Goal: Complete application form

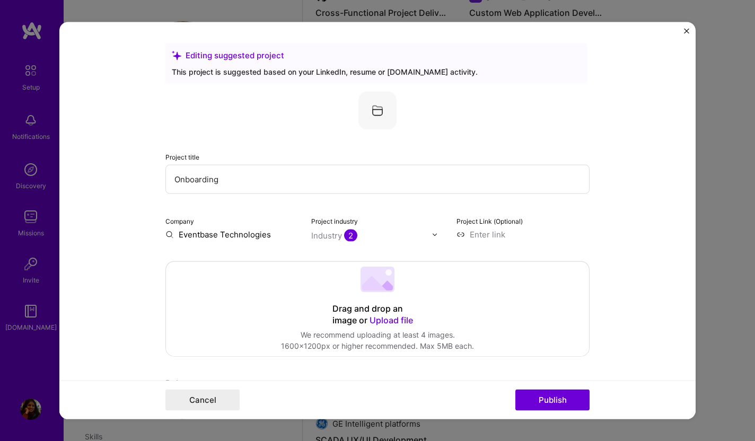
scroll to position [989, 0]
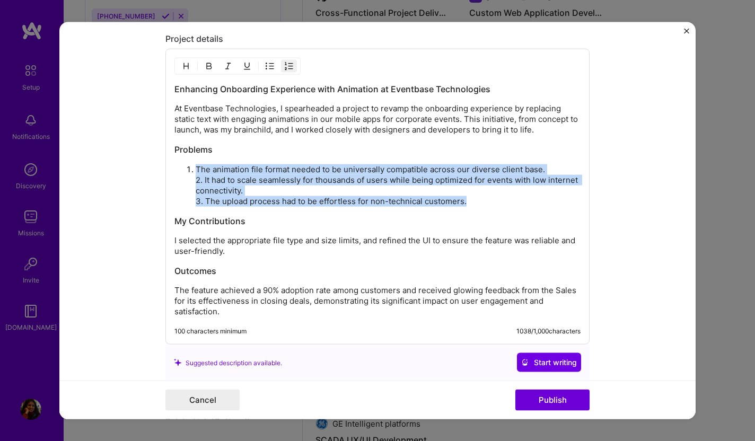
drag, startPoint x: 196, startPoint y: 168, endPoint x: 476, endPoint y: 198, distance: 282.0
click at [476, 198] on p "The animation file format needed to be universally compatible across our divers…" at bounding box center [388, 185] width 385 height 42
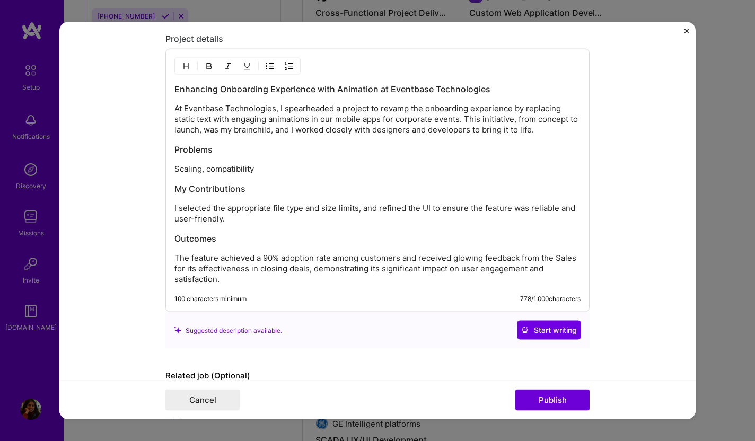
click at [202, 174] on p "Scaling, compatibility" at bounding box center [377, 169] width 406 height 11
click at [392, 170] on p "Scaling to 50-100K concurrent users, compatibility" at bounding box center [377, 169] width 406 height 11
click at [183, 148] on h3 "Problems" at bounding box center [377, 150] width 406 height 12
click at [224, 201] on div "Enhancing Onboarding Experience with Animation at Eventbase Technologies At Eve…" at bounding box center [377, 183] width 406 height 201
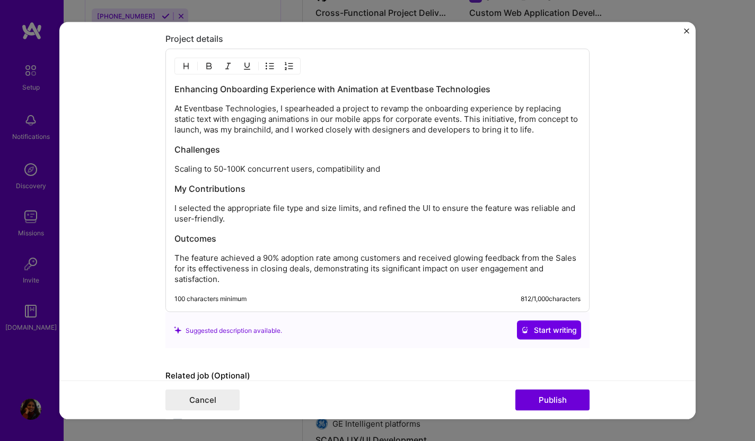
click at [395, 170] on p "Scaling to 50-100K concurrent users, compatibility and" at bounding box center [377, 169] width 406 height 11
drag, startPoint x: 174, startPoint y: 206, endPoint x: 246, endPoint y: 217, distance: 73.0
click at [247, 219] on p "I selected the appropriate file type and size limits, and refined the UI to ens…" at bounding box center [377, 213] width 406 height 21
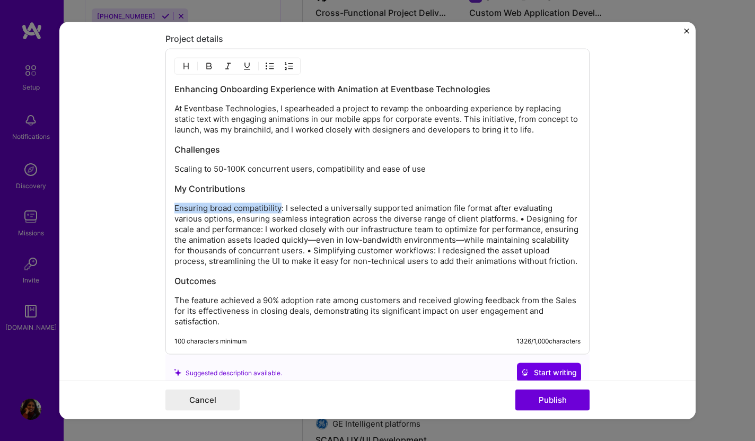
drag, startPoint x: 175, startPoint y: 207, endPoint x: 282, endPoint y: 211, distance: 107.6
click at [282, 211] on p "Ensuring broad compatibility: I selected a universally supported animation file…" at bounding box center [377, 235] width 406 height 64
click at [348, 216] on p "Ensuring broad compatibility : I selected a universally supported animation fil…" at bounding box center [377, 235] width 406 height 64
click at [429, 209] on p "Ensuring broad compatibility : I selected a universally supported animation fil…" at bounding box center [377, 235] width 406 height 64
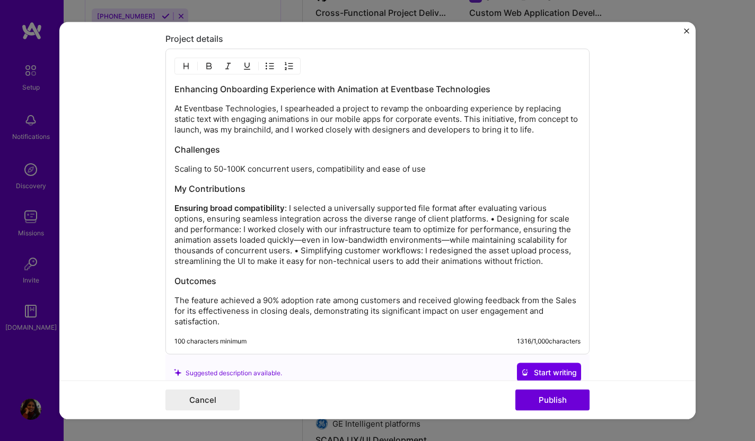
click at [194, 219] on p "Ensuring broad compatibility : I selected a universally supported file format a…" at bounding box center [377, 235] width 406 height 64
click at [196, 218] on p "Ensuring broad compatibility : I selected a universally supported file format a…" at bounding box center [377, 235] width 406 height 64
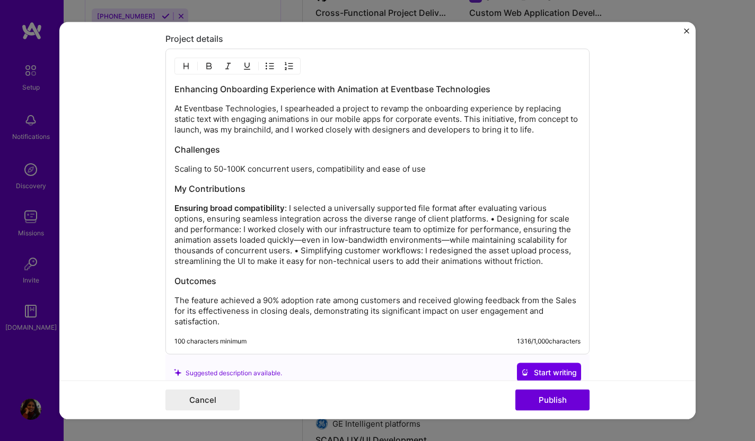
click at [222, 219] on p "Ensuring broad compatibility : I selected a universally supported file format a…" at bounding box center [377, 235] width 406 height 64
drag, startPoint x: 393, startPoint y: 222, endPoint x: 425, endPoint y: 221, distance: 32.3
click at [425, 221] on p "Ensuring broad compatibility : I selected a universally supported file format a…" at bounding box center [377, 235] width 406 height 64
click at [438, 219] on p "Ensuring broad compatibility : I selected a universally supported file format a…" at bounding box center [377, 235] width 406 height 64
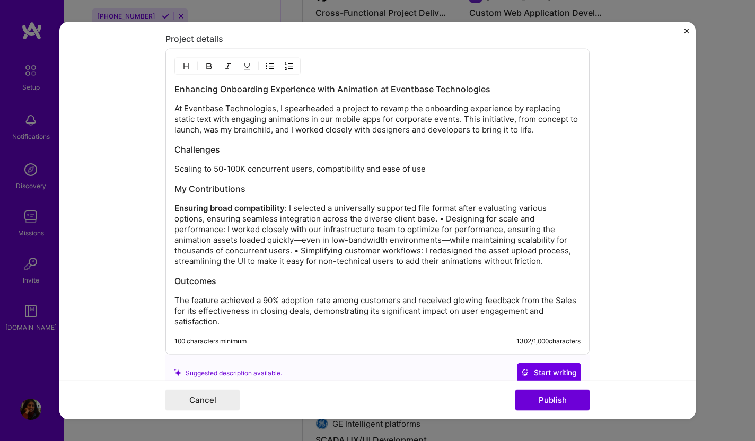
click at [436, 231] on p "Ensuring broad compatibility : I selected a universally supported file format a…" at bounding box center [377, 235] width 406 height 64
drag, startPoint x: 445, startPoint y: 219, endPoint x: 225, endPoint y: 229, distance: 219.6
click at [225, 229] on p "Ensuring broad compatibility : I selected a universally supported file format a…" at bounding box center [377, 235] width 406 height 64
click at [282, 244] on p "Ensuring broad compatibility : I selected a universally supported file format a…" at bounding box center [377, 235] width 406 height 64
click at [343, 229] on p "Ensuring broad compatibility : I selected a universally supported file format a…" at bounding box center [377, 235] width 406 height 64
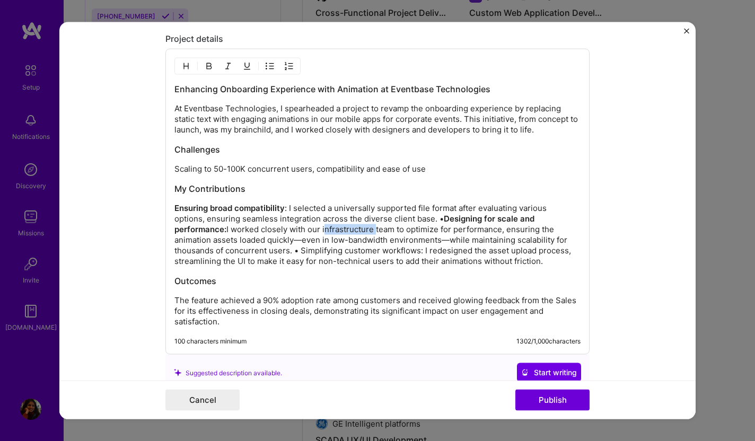
click at [343, 229] on p "Ensuring broad compatibility : I selected a universally supported file format a…" at bounding box center [377, 235] width 406 height 64
click at [387, 258] on p "Ensuring broad compatibility : I selected a universally supported file format a…" at bounding box center [377, 235] width 406 height 64
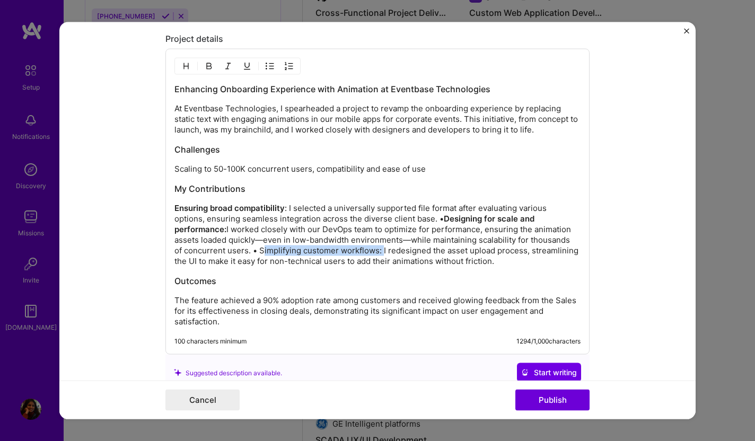
drag, startPoint x: 259, startPoint y: 252, endPoint x: 380, endPoint y: 252, distance: 121.4
click at [380, 252] on p "Ensuring broad compatibility : I selected a universally supported file format a…" at bounding box center [377, 235] width 406 height 64
click at [325, 255] on strong "Simplifying customer workflows:" at bounding box center [320, 250] width 127 height 10
drag, startPoint x: 384, startPoint y: 169, endPoint x: 438, endPoint y: 170, distance: 54.1
click at [438, 170] on p "Scaling to 50-100K concurrent users, compatibility and ease of use" at bounding box center [377, 169] width 406 height 11
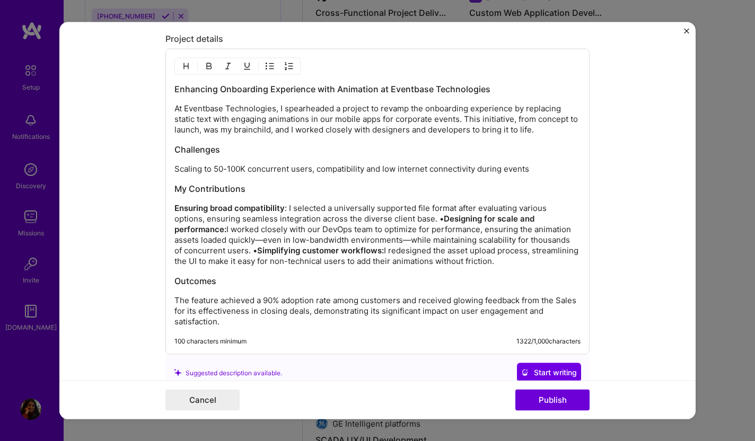
click at [345, 247] on strong "Simplifying customer workflows:" at bounding box center [320, 250] width 127 height 10
click at [395, 263] on p "Ensuring broad compatibility : I selected a universally supported file format a…" at bounding box center [377, 235] width 406 height 64
click at [439, 223] on p "Ensuring broad compatibility : I selected a universally supported file format a…" at bounding box center [377, 235] width 406 height 64
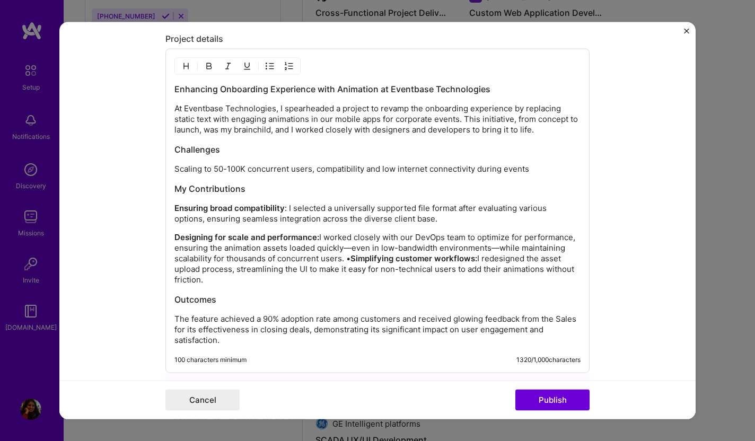
click at [467, 250] on p "Designing for scale and performance: I worked closely with our DevOps team to o…" at bounding box center [377, 258] width 406 height 53
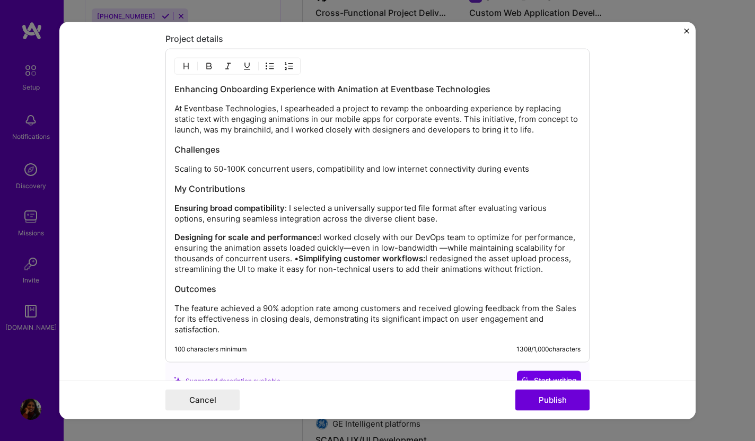
click at [295, 258] on p "Designing for scale and performance: I worked closely with our DevOps team to o…" at bounding box center [377, 253] width 406 height 42
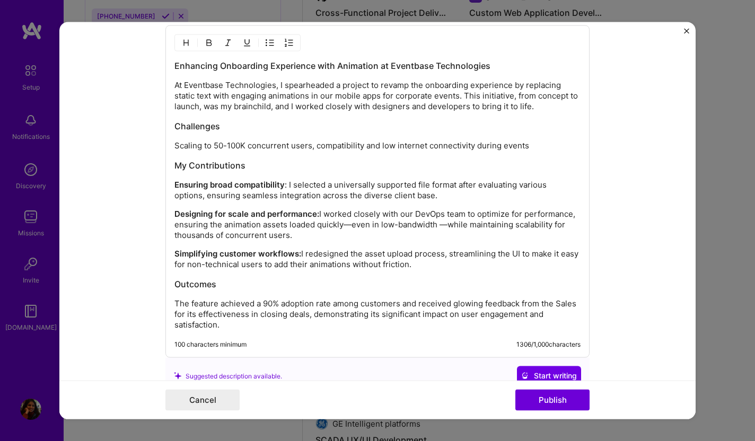
scroll to position [1014, 0]
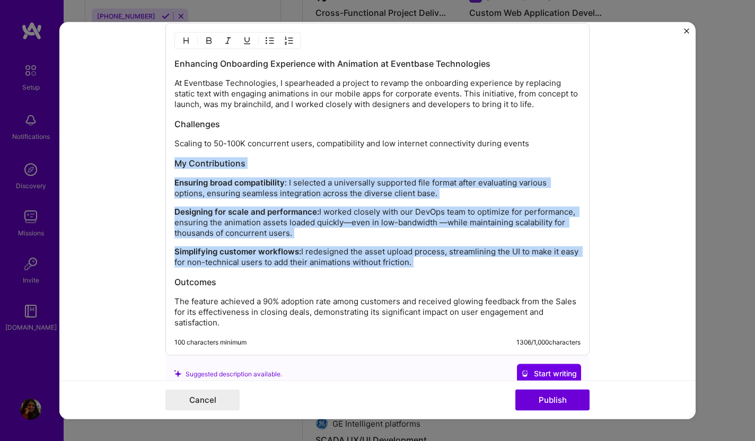
drag, startPoint x: 175, startPoint y: 162, endPoint x: 437, endPoint y: 267, distance: 282.7
click at [438, 269] on div "Enhancing Onboarding Experience with Animation at Eventbase Technologies At Eve…" at bounding box center [377, 193] width 406 height 270
copy div "My Contributions Ensuring broad compatibility : I selected a universally suppor…"
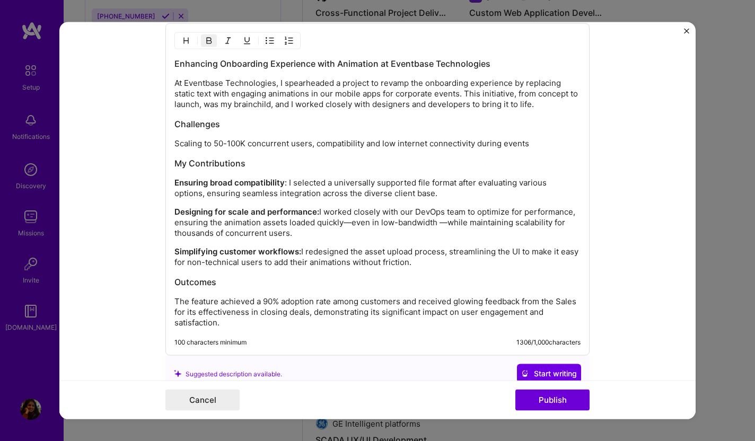
click at [298, 216] on strong "Designing for scale and performance:" at bounding box center [246, 212] width 145 height 10
drag, startPoint x: 289, startPoint y: 185, endPoint x: 324, endPoint y: 185, distance: 34.4
click at [324, 185] on p "Ensuring broad compatibility : I selected a universally supported file format a…" at bounding box center [377, 188] width 406 height 21
drag, startPoint x: 289, startPoint y: 182, endPoint x: 327, endPoint y: 188, distance: 38.0
click at [326, 188] on p "Ensuring broad compatibility : I selected a universally supported file format a…" at bounding box center [377, 188] width 406 height 21
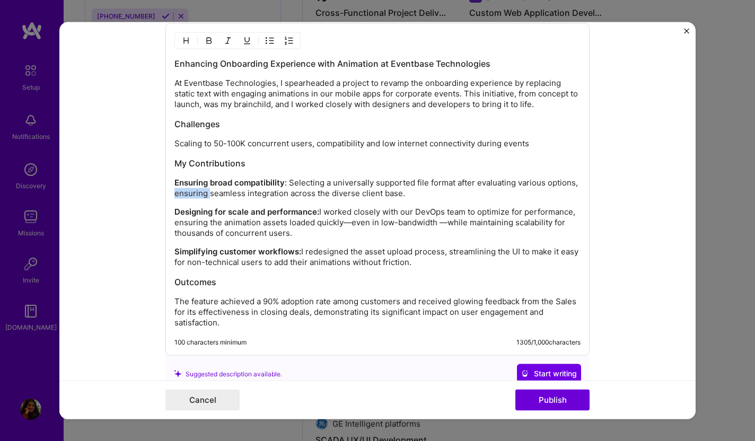
drag, startPoint x: 176, startPoint y: 195, endPoint x: 208, endPoint y: 196, distance: 31.8
click at [208, 196] on p "Ensuring broad compatibility : Selecting a universally supported file format af…" at bounding box center [377, 188] width 406 height 21
drag, startPoint x: 268, startPoint y: 195, endPoint x: 378, endPoint y: 193, distance: 109.7
click at [378, 193] on p "Ensuring broad compatibility : Selecting a universally supported file format af…" at bounding box center [377, 188] width 406 height 21
click at [364, 145] on p "Scaling to 50-100K concurrent users, compatibility and low internet connectivit…" at bounding box center [377, 143] width 406 height 11
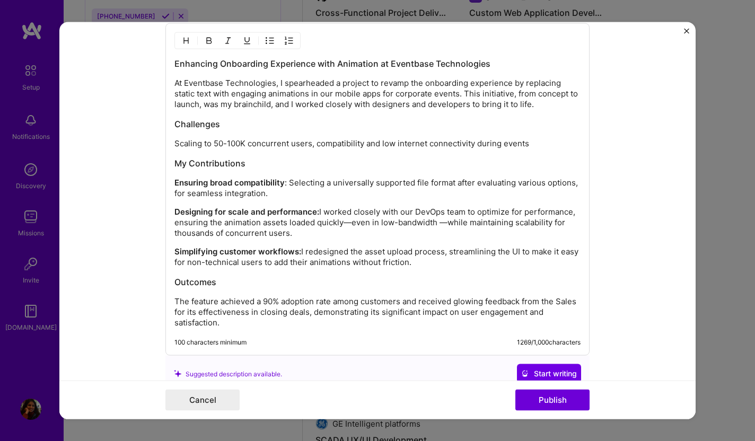
click at [305, 217] on p "Designing for scale and performance: I worked closely with our DevOps team to o…" at bounding box center [377, 223] width 406 height 32
click at [324, 251] on p "Simplifying customer workflows: I redesigned the asset upload process, streamli…" at bounding box center [377, 256] width 406 height 21
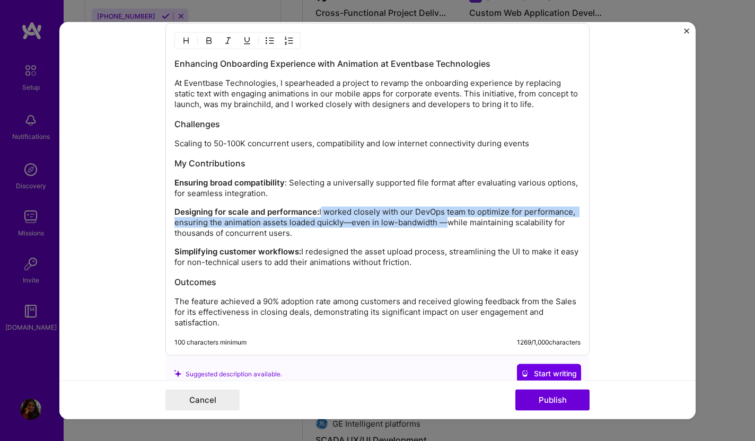
drag, startPoint x: 321, startPoint y: 211, endPoint x: 438, endPoint y: 222, distance: 117.1
click at [438, 222] on p "Designing for scale and performance: I worked closely with our DevOps team to o…" at bounding box center [377, 223] width 406 height 32
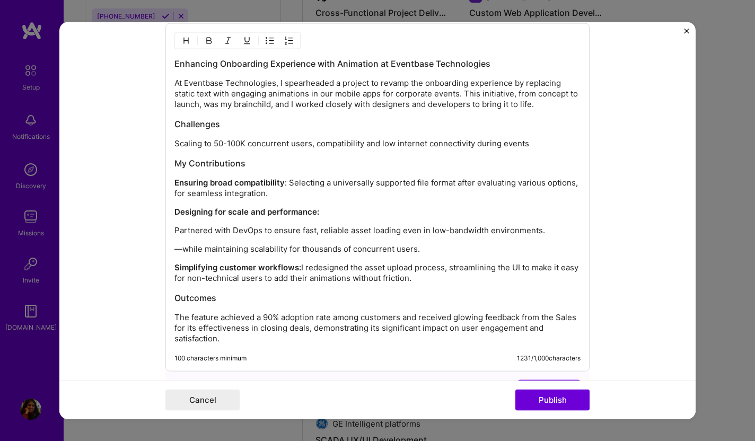
click at [174, 230] on p "Partnered with DevOps to ensure fast, reliable asset loading even in low-bandwi…" at bounding box center [377, 230] width 406 height 11
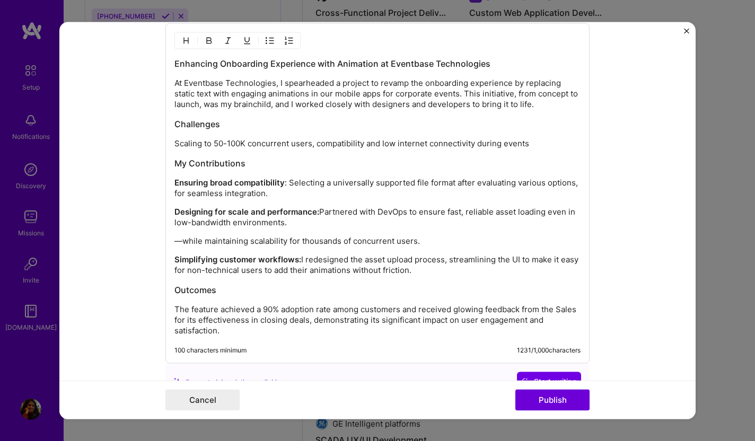
click at [175, 242] on p "—while maintaining scalability for thousands of concurrent users." at bounding box center [377, 241] width 406 height 11
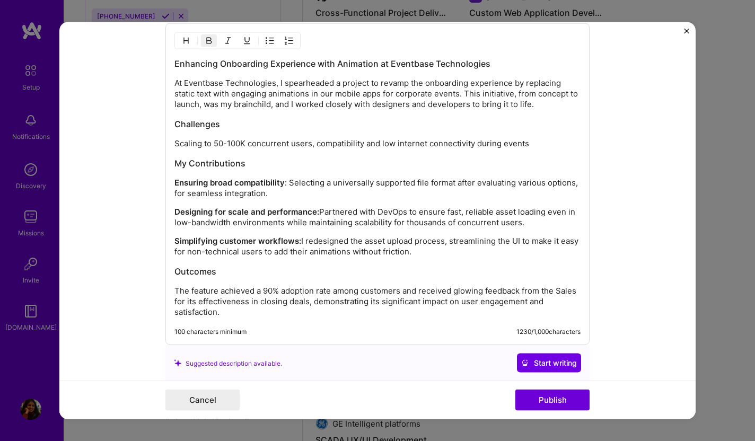
click at [223, 233] on div "Enhancing Onboarding Experience with Animation at Eventbase Technologies At Eve…" at bounding box center [377, 188] width 406 height 260
drag, startPoint x: 302, startPoint y: 242, endPoint x: 310, endPoint y: 243, distance: 8.0
click at [310, 243] on p "Simplifying customer workflows: I redesigned the asset upload process, streamli…" at bounding box center [377, 246] width 406 height 21
drag, startPoint x: 349, startPoint y: 242, endPoint x: 414, endPoint y: 253, distance: 65.7
click at [414, 253] on p "Simplifying customer workflows: Redesigned the asset upload process, streamlini…" at bounding box center [377, 246] width 406 height 21
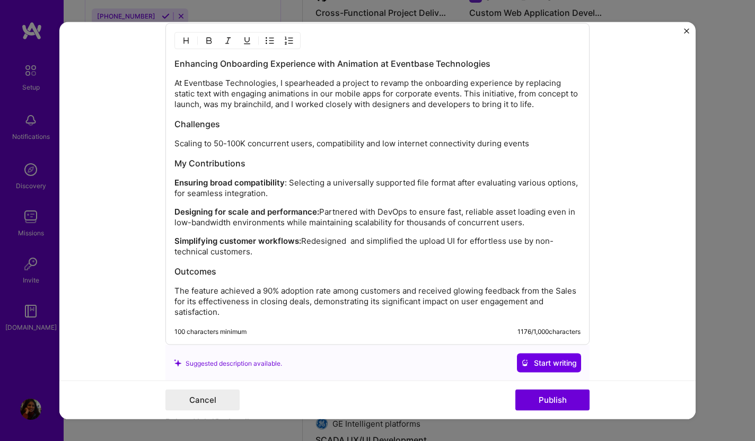
click at [353, 241] on p "Simplifying customer workflows: Redesigned and simplified the upload UI for eff…" at bounding box center [377, 246] width 406 height 21
click at [301, 214] on strong "Designing for scale and performance:" at bounding box center [246, 212] width 145 height 10
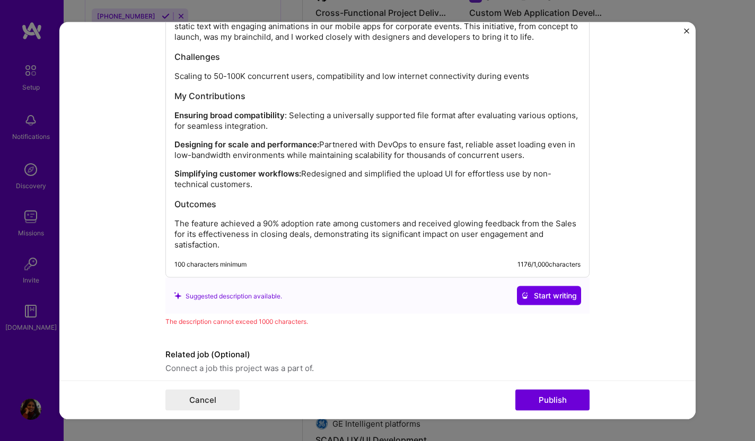
scroll to position [1094, 0]
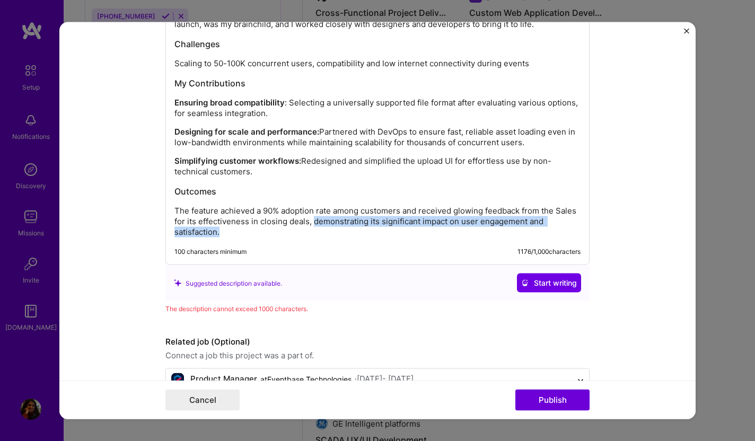
drag, startPoint x: 313, startPoint y: 222, endPoint x: 322, endPoint y: 234, distance: 15.1
click at [322, 234] on p "The feature achieved a 90% adoption rate among customers and received glowing f…" at bounding box center [377, 222] width 406 height 32
click at [200, 160] on strong "Simplifying customer workflows:" at bounding box center [237, 161] width 127 height 10
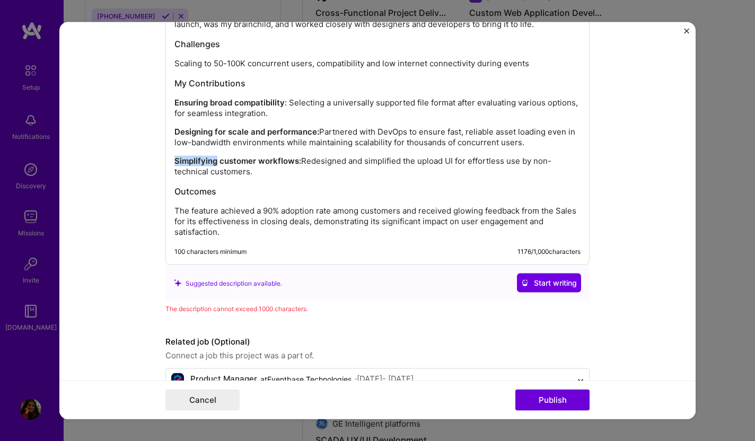
click at [200, 160] on strong "Simplifying customer workflows:" at bounding box center [237, 161] width 127 height 10
click at [223, 165] on strong "Customer workflows:" at bounding box center [215, 161] width 83 height 10
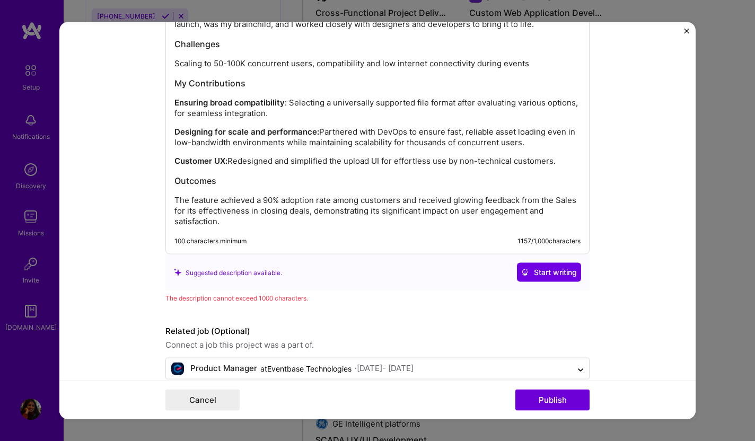
click at [197, 167] on div "Enhancing Onboarding Experience with Animation at Eventbase Technologies At Eve…" at bounding box center [377, 102] width 406 height 249
click at [194, 160] on strong "Customer UX:" at bounding box center [200, 161] width 53 height 10
click at [251, 201] on p "The feature achieved a 90% adoption rate among customers and received glowing f…" at bounding box center [377, 211] width 406 height 32
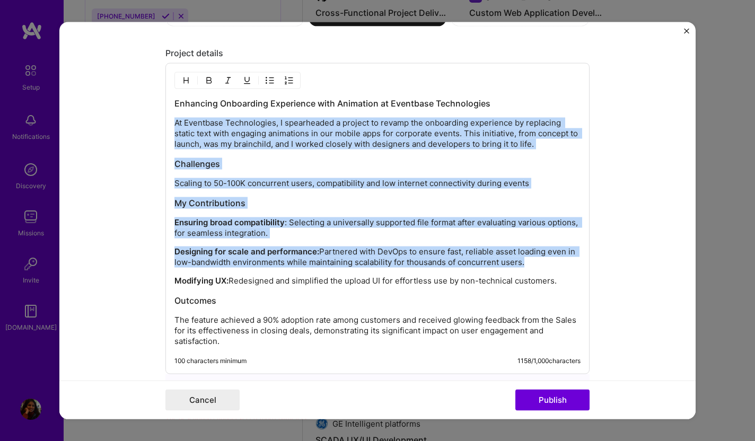
scroll to position [1113, 0]
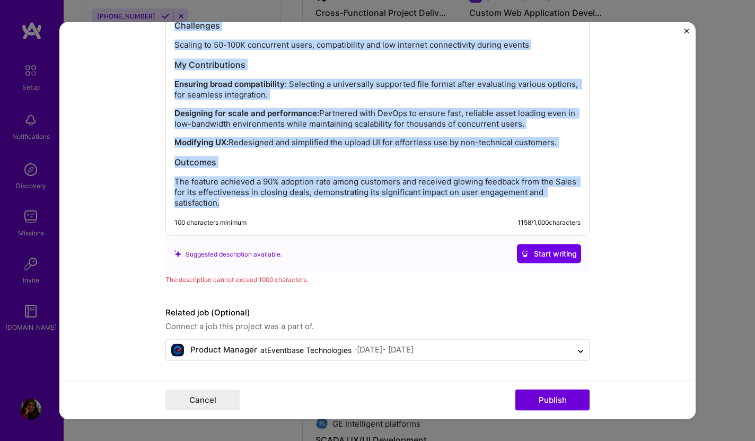
drag, startPoint x: 176, startPoint y: 120, endPoint x: 436, endPoint y: 440, distance: 412.9
click at [436, 440] on div "Editing suggested project This project is suggested based on your LinkedIn, res…" at bounding box center [377, 220] width 755 height 441
copy div "At Eventbase Technologies, I spearheaded a project to revamp the onboarding exp…"
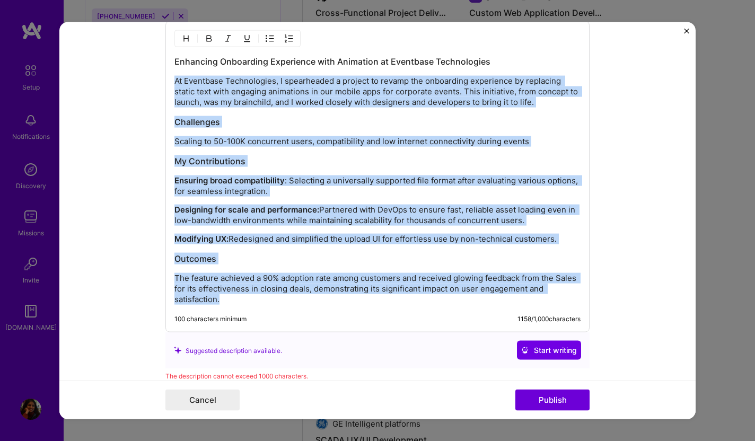
scroll to position [997, 0]
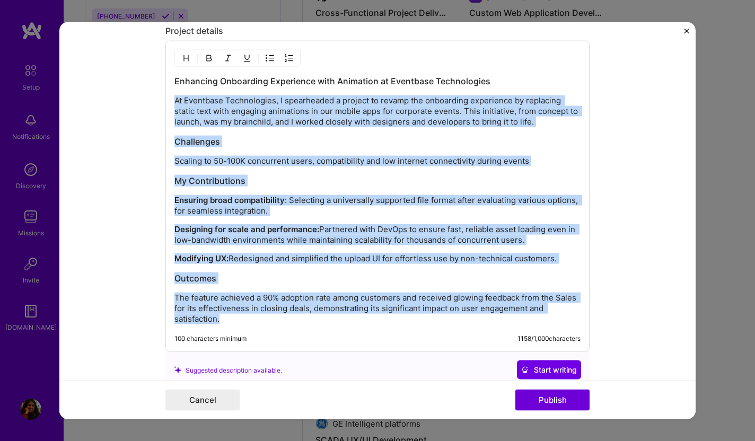
click at [334, 203] on p "Ensuring broad compatibility : Selecting a universally supported file format af…" at bounding box center [377, 205] width 406 height 21
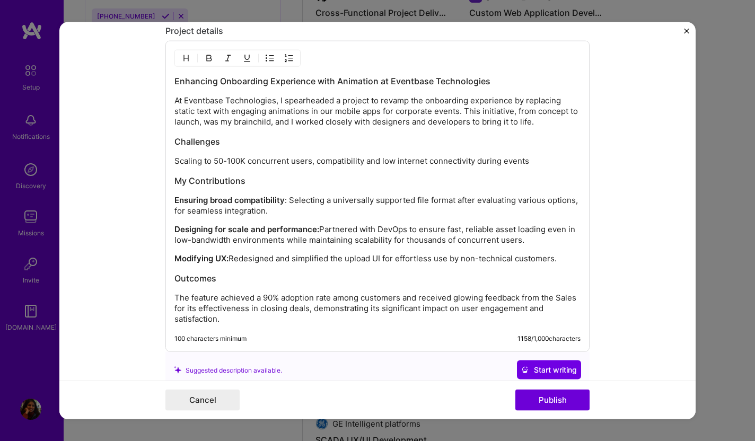
click at [260, 103] on p "At Eventbase Technologies, I spearheaded a project to revamp the onboarding exp…" at bounding box center [377, 111] width 406 height 32
click at [259, 101] on p "At Eventbase, I spearheaded a project to revamp the onboarding experience by re…" at bounding box center [377, 111] width 406 height 32
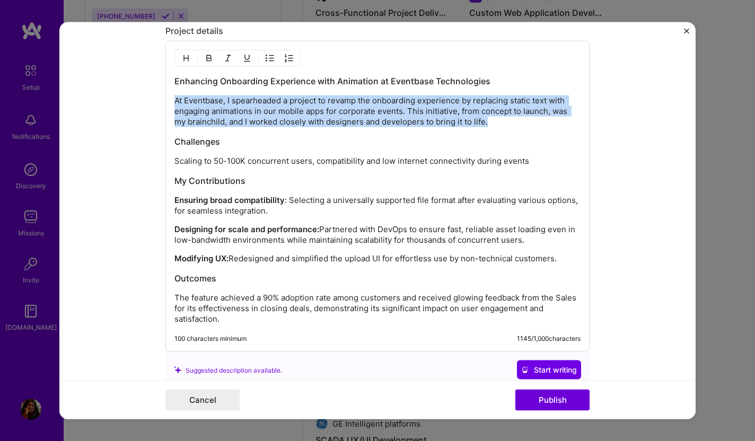
click at [259, 101] on p "At Eventbase, I spearheaded a project to revamp the onboarding experience by re…" at bounding box center [377, 111] width 406 height 32
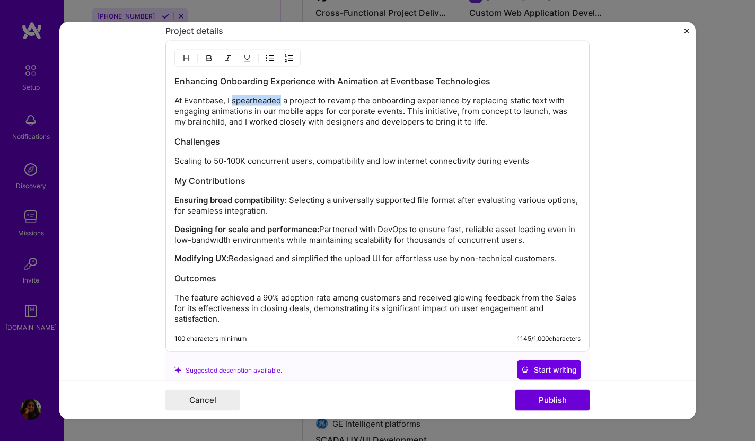
click at [259, 101] on p "At Eventbase, I spearheaded a project to revamp the onboarding experience by re…" at bounding box center [377, 111] width 406 height 32
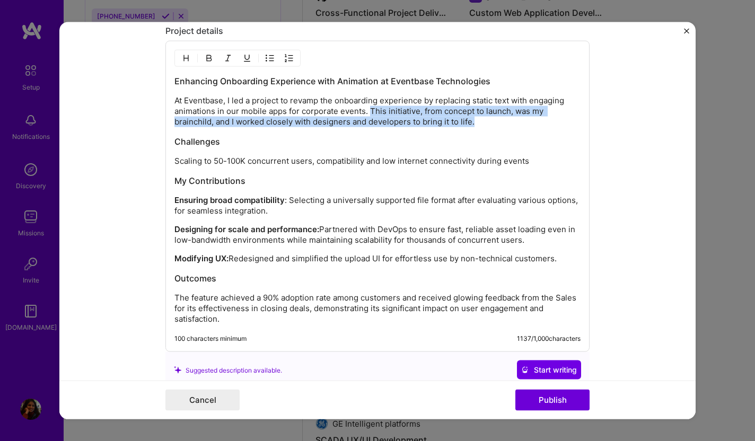
drag, startPoint x: 371, startPoint y: 110, endPoint x: 475, endPoint y: 123, distance: 104.7
click at [475, 123] on p "At Eventbase, I led a project to revamp the onboarding experience by replacing …" at bounding box center [377, 111] width 406 height 32
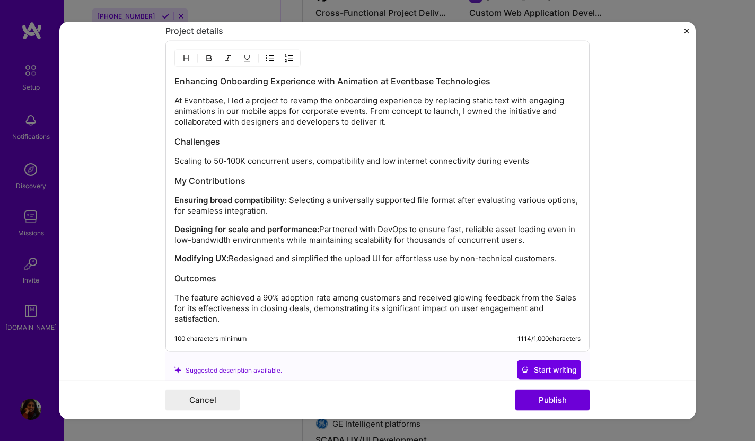
click at [348, 181] on h3 "My Contributions" at bounding box center [377, 181] width 406 height 12
click at [491, 166] on p "Scaling to 50-100K concurrent users, compatibility and low internet connectivit…" at bounding box center [377, 161] width 406 height 11
click at [513, 162] on p "Scaling to 50-100K concurrent users, compatibility and low internet connectivit…" at bounding box center [377, 161] width 406 height 11
drag, startPoint x: 456, startPoint y: 200, endPoint x: 581, endPoint y: 199, distance: 124.5
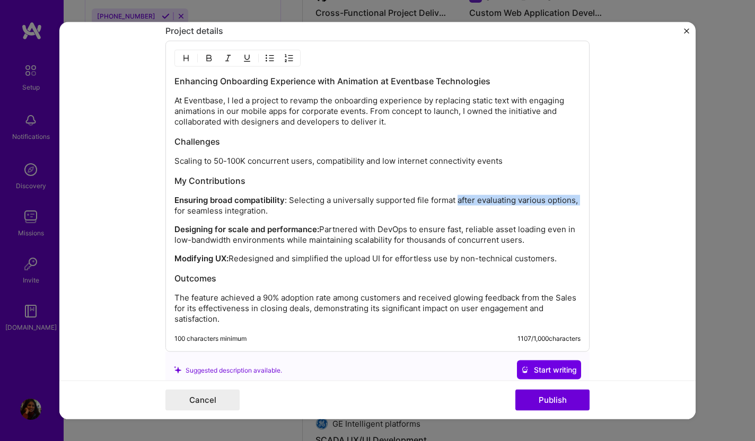
click at [581, 199] on div "Enhancing Onboarding Experience with Animation at Eventbase Technologies At Eve…" at bounding box center [377, 196] width 424 height 311
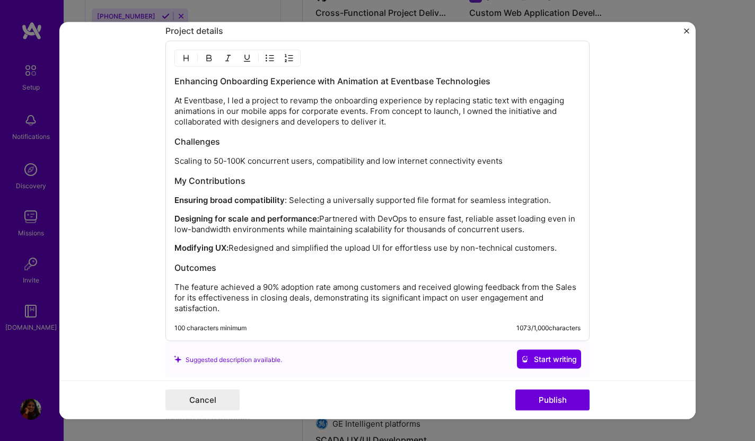
click at [316, 233] on p "Designing for scale and performance: Partnered with DevOps to ensure fast, reli…" at bounding box center [377, 224] width 406 height 21
drag, startPoint x: 468, startPoint y: 221, endPoint x: 527, endPoint y: 228, distance: 58.8
click at [527, 228] on p "Designing for scale and performance: Partnered with DevOps to ensure fast, reli…" at bounding box center [377, 224] width 406 height 21
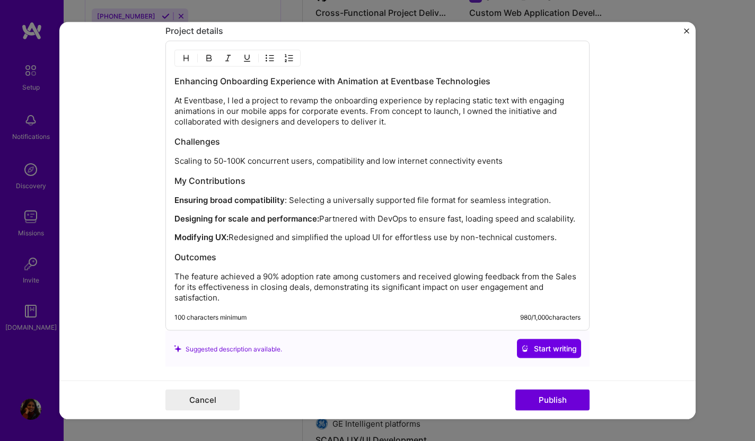
click at [453, 220] on p "Designing for scale and performance: Partnered with DevOps to ensure fast, load…" at bounding box center [377, 219] width 406 height 11
click at [408, 249] on div "Enhancing Onboarding Experience with Animation at Eventbase Technologies At Eve…" at bounding box center [377, 189] width 406 height 228
click at [551, 399] on button "Publish" at bounding box center [552, 399] width 74 height 21
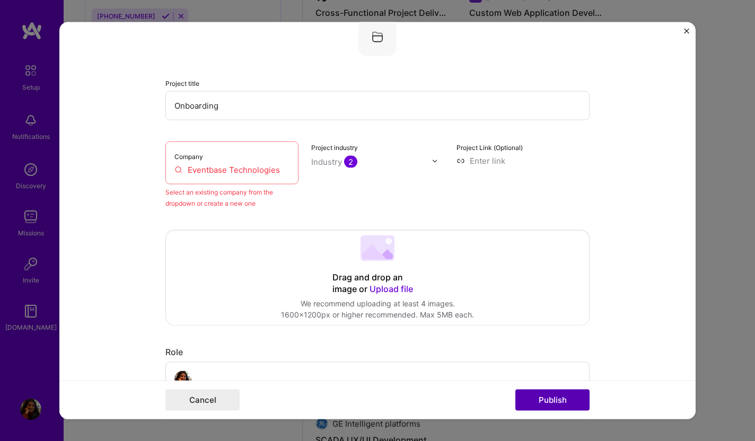
scroll to position [69, 0]
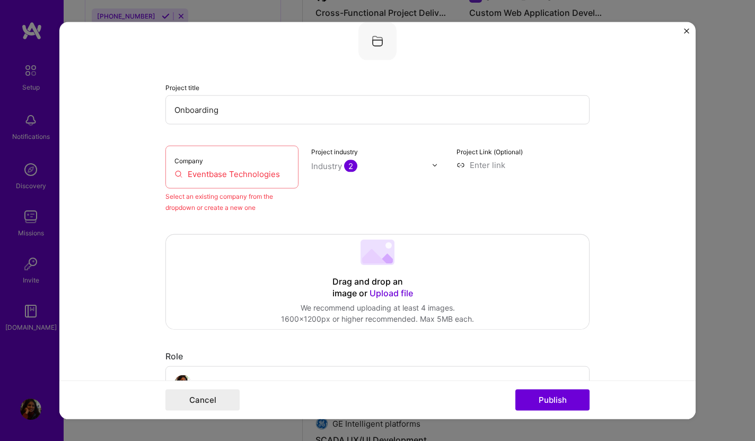
click at [242, 176] on input "Eventbase Technologies" at bounding box center [231, 174] width 115 height 11
click at [177, 174] on input "Eventbase Technologies" at bounding box center [231, 174] width 115 height 11
drag, startPoint x: 277, startPoint y: 178, endPoint x: 125, endPoint y: 174, distance: 152.1
click at [125, 174] on form "Editing suggested project This project is suggested based on your LinkedIn, res…" at bounding box center [377, 220] width 636 height 397
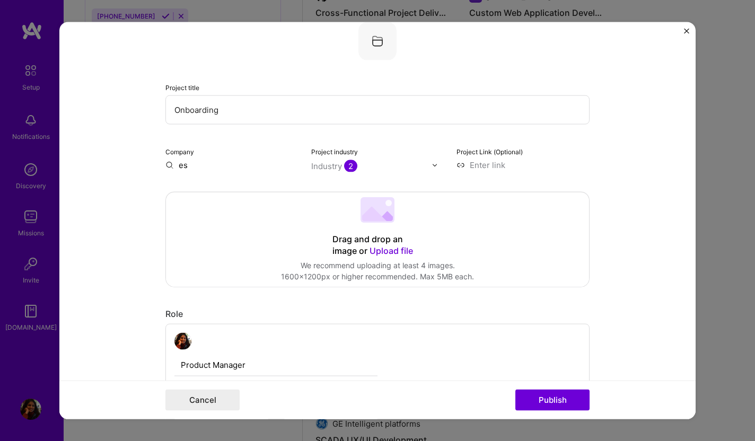
type input "s"
type input "Eventbase"
click at [196, 191] on div "Eventbase [DOMAIN_NAME]" at bounding box center [244, 191] width 159 height 30
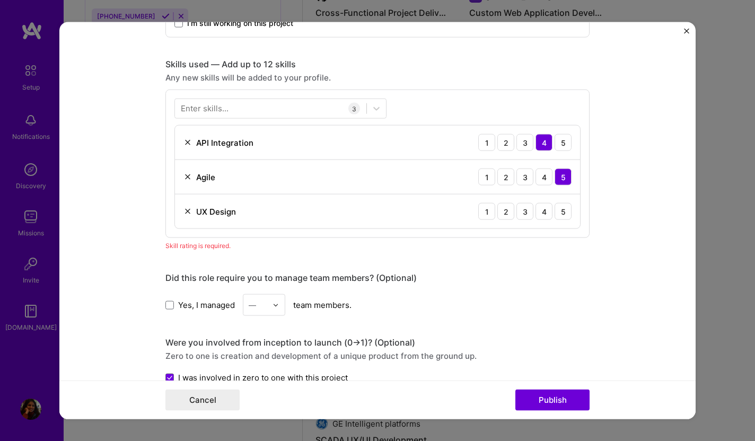
scroll to position [492, 0]
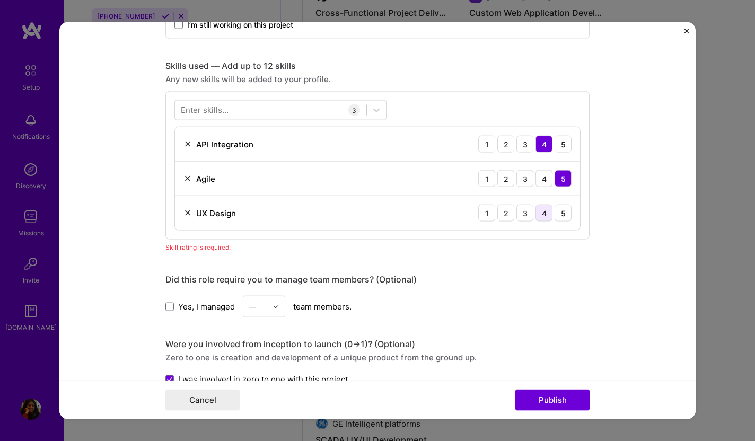
click at [544, 212] on div "4" at bounding box center [543, 213] width 17 height 17
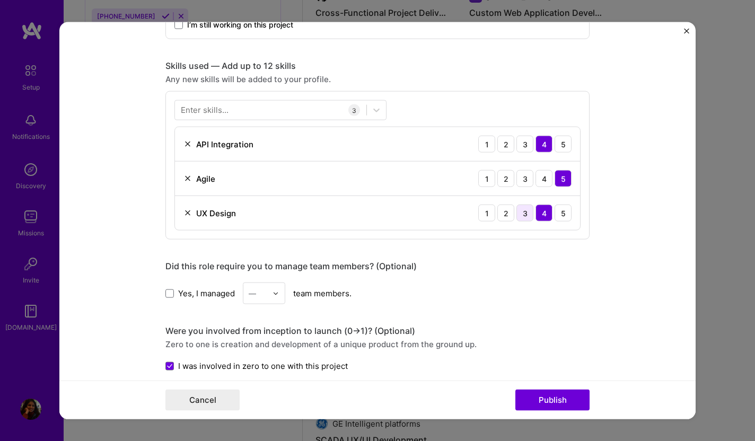
click at [531, 210] on div "3" at bounding box center [524, 213] width 17 height 17
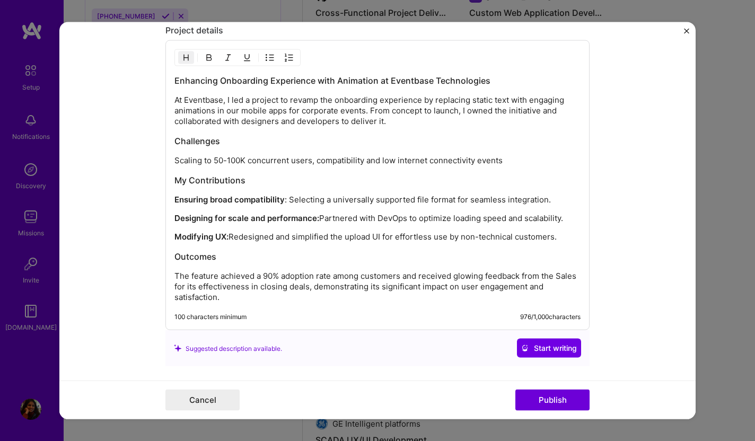
scroll to position [1011, 0]
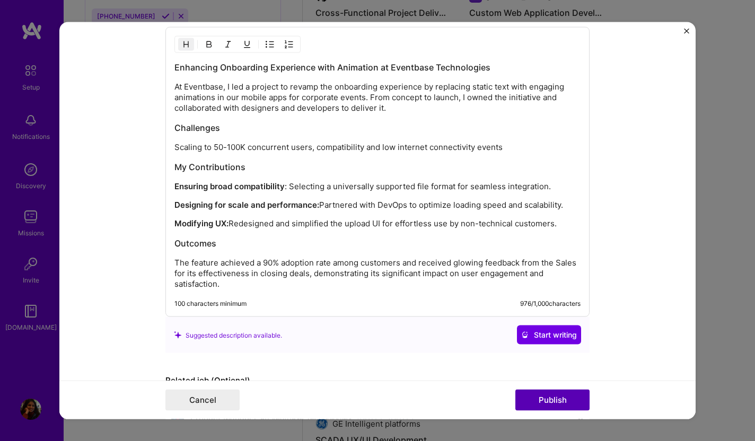
click at [555, 404] on button "Publish" at bounding box center [552, 399] width 74 height 21
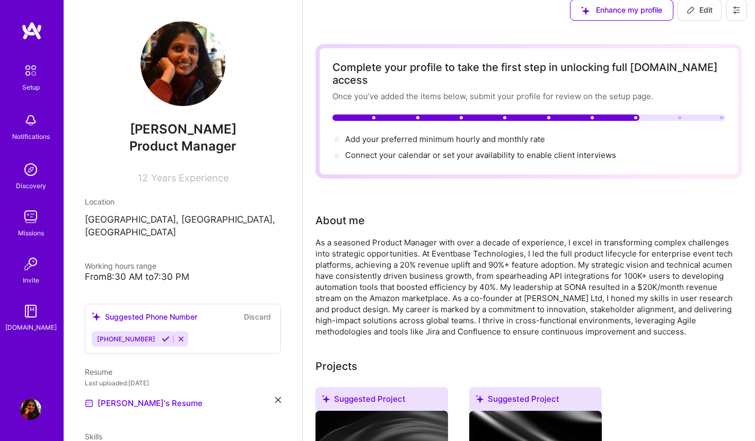
scroll to position [0, 0]
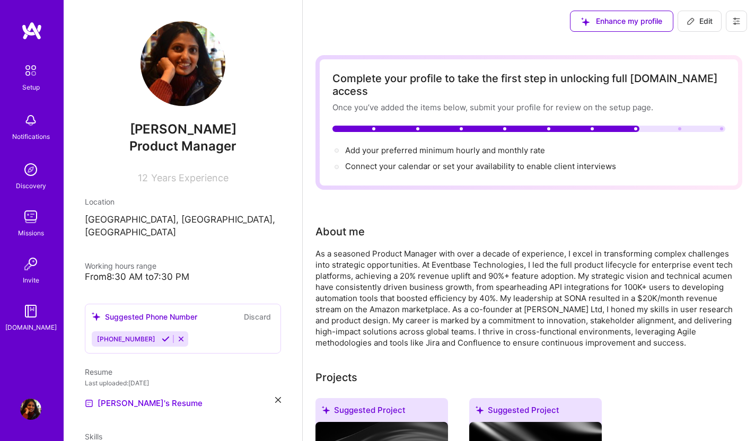
click at [207, 271] on div "From 8:30 AM to 7:30 PM" at bounding box center [183, 276] width 196 height 11
click at [271, 271] on div "From 8:30 AM to 7:30 PM" at bounding box center [183, 276] width 196 height 11
click at [693, 26] on button "Edit" at bounding box center [699, 21] width 44 height 21
select select "US"
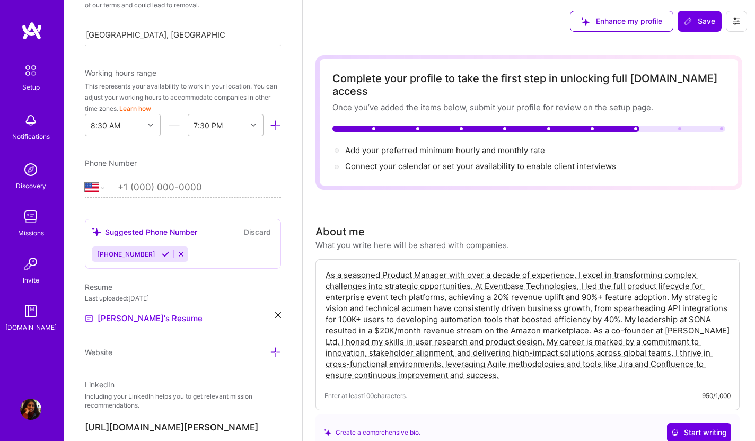
scroll to position [216, 0]
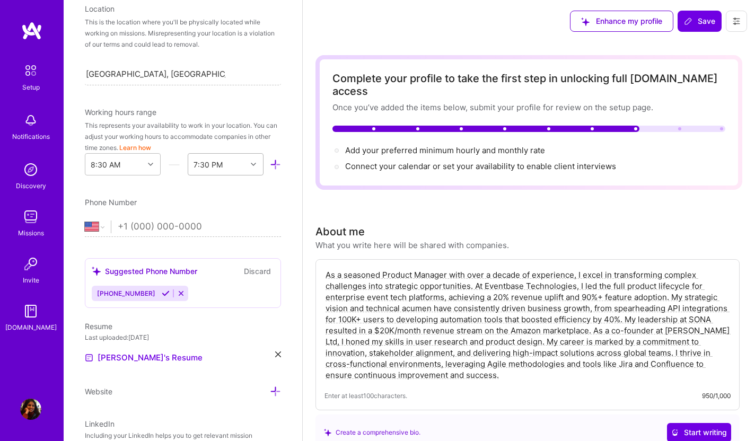
click at [253, 162] on icon at bounding box center [253, 164] width 5 height 5
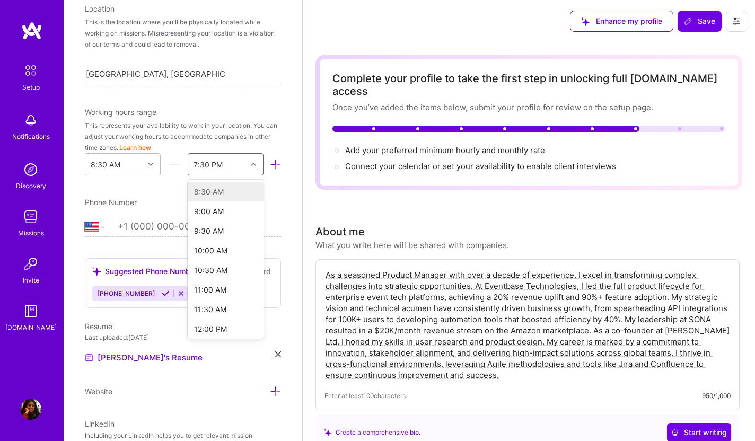
scroll to position [300, 0]
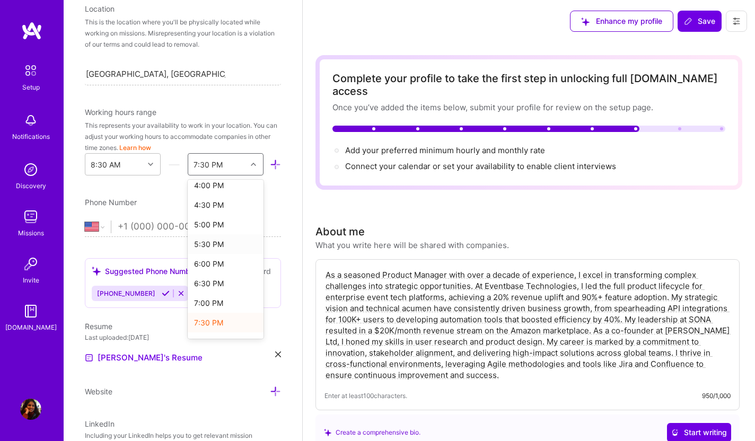
click at [225, 245] on div "5:30 PM" at bounding box center [226, 244] width 76 height 20
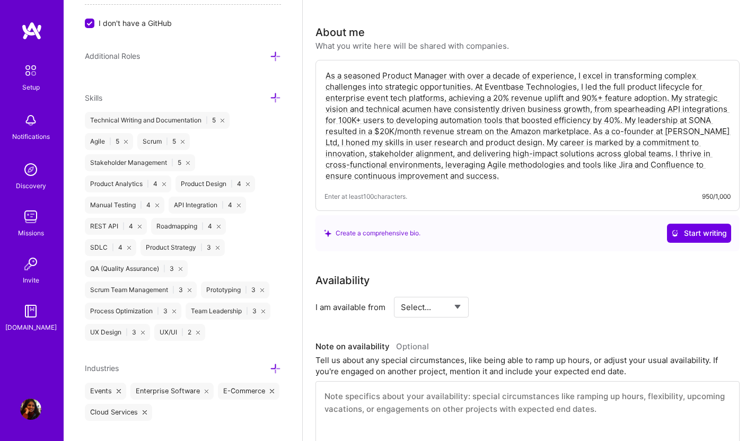
scroll to position [444, 0]
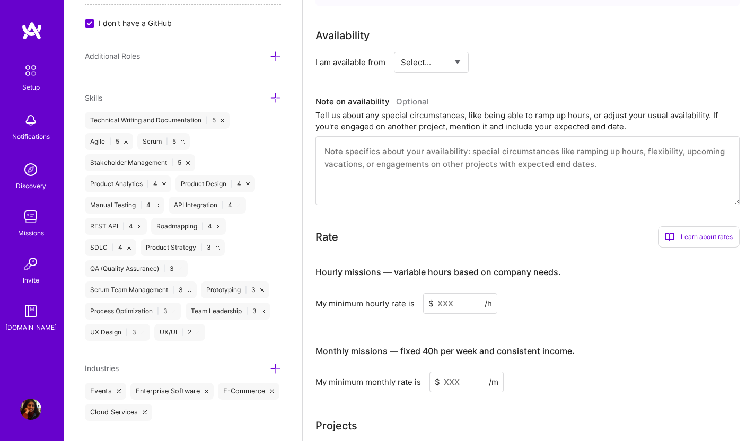
click at [447, 52] on select "Select... Right Now Future Date Not Available" at bounding box center [431, 62] width 61 height 27
select select "Right Now"
click at [401, 49] on select "Select... Right Now Future Date Not Available" at bounding box center [431, 62] width 61 height 27
click at [515, 52] on input at bounding box center [528, 62] width 64 height 21
type input "3"
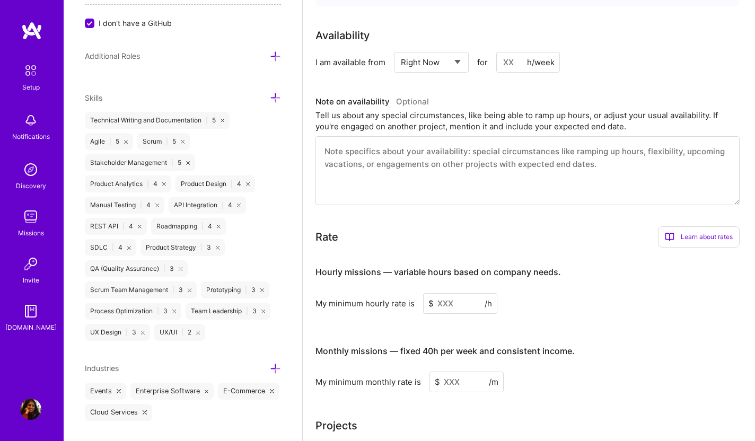
type input "4"
type input "35"
click at [585, 191] on textarea at bounding box center [527, 170] width 424 height 69
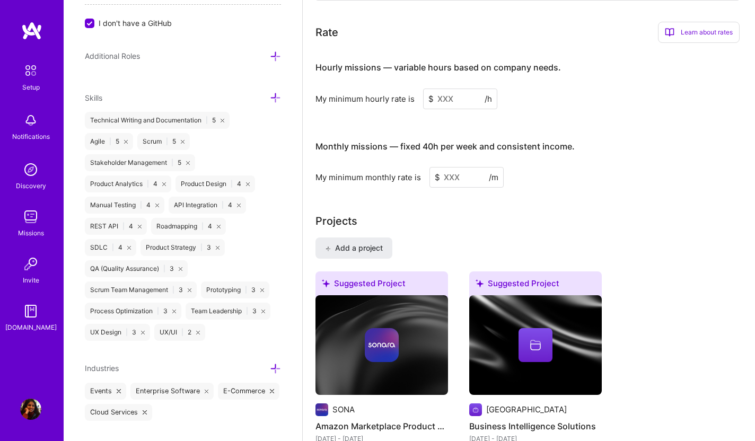
click at [456, 88] on input at bounding box center [460, 98] width 74 height 21
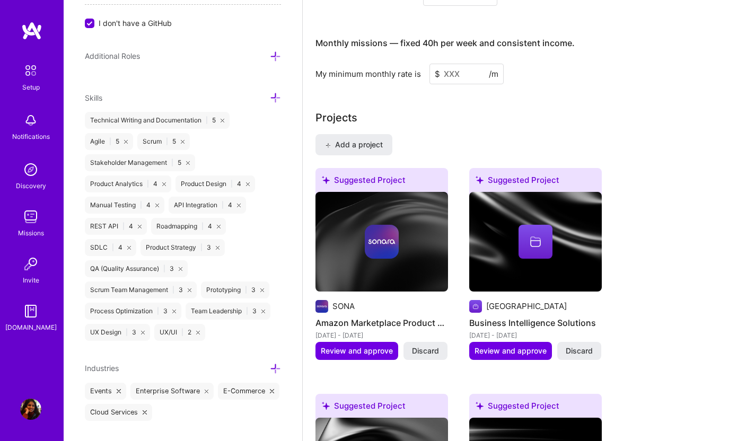
scroll to position [632, 0]
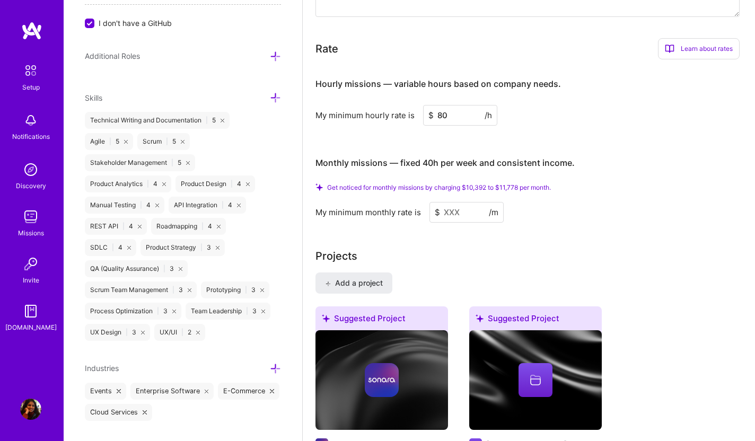
click at [636, 108] on div "My minimum hourly rate is $ 80 /h" at bounding box center [527, 115] width 424 height 21
drag, startPoint x: 449, startPoint y: 107, endPoint x: 403, endPoint y: 103, distance: 46.3
click at [403, 105] on div "My minimum hourly rate is $ 80 /h" at bounding box center [527, 115] width 424 height 21
type input "100"
click at [465, 204] on input at bounding box center [466, 212] width 74 height 21
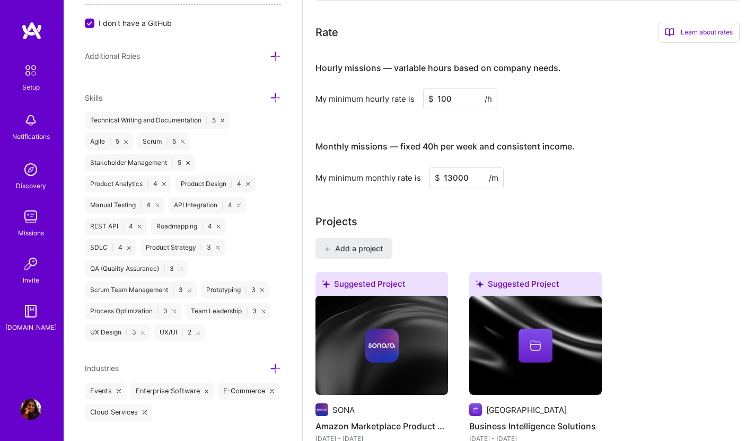
type input "13000"
click at [605, 214] on div "Projects" at bounding box center [528, 222] width 427 height 16
click at [444, 90] on input "100" at bounding box center [460, 98] width 74 height 21
type input "120"
click at [542, 175] on div "My minimum monthly rate is $ 13000 /m" at bounding box center [527, 177] width 424 height 21
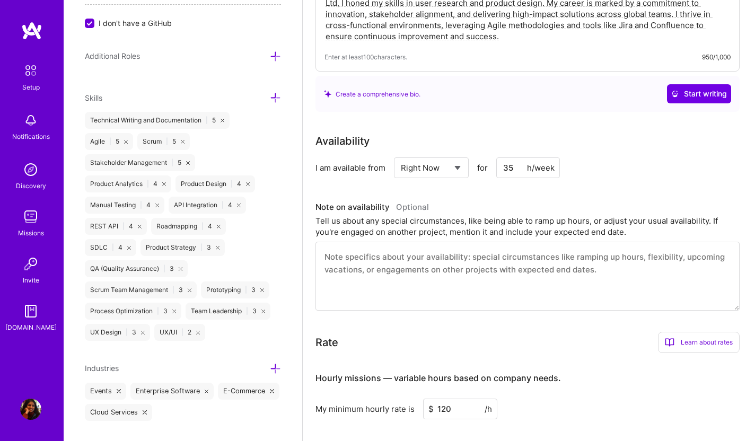
scroll to position [0, 0]
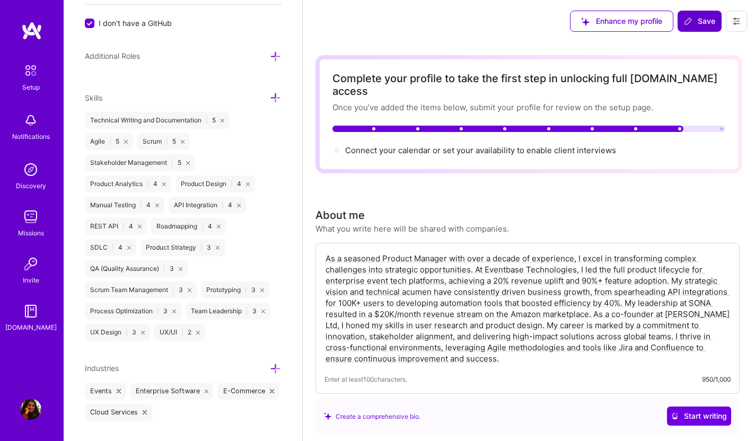
click at [702, 20] on span "Save" at bounding box center [699, 21] width 31 height 11
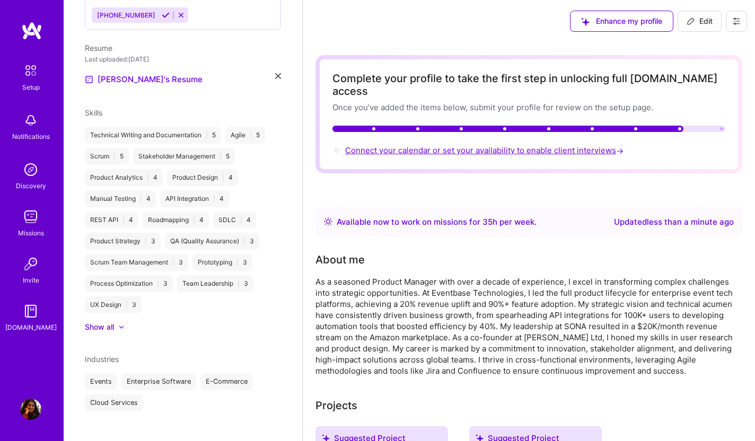
click at [580, 145] on span "Connect your calendar or set your availability to enable client interviews →" at bounding box center [485, 150] width 280 height 10
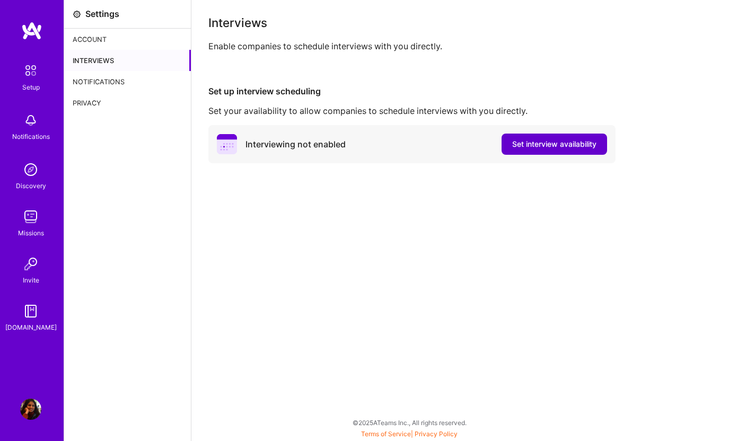
click at [571, 148] on span "Set interview availability" at bounding box center [554, 144] width 84 height 11
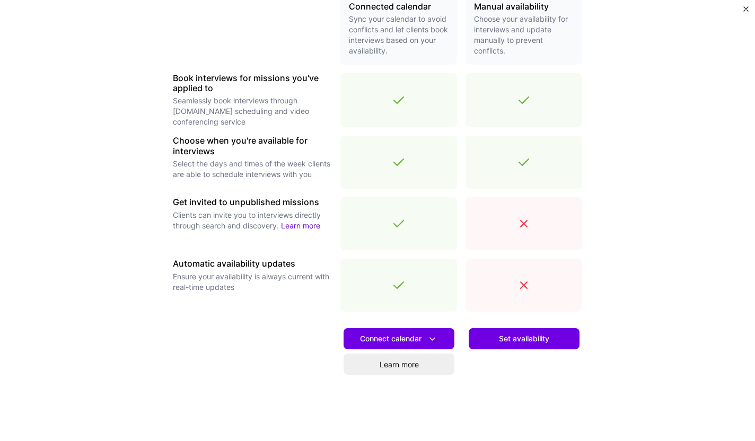
scroll to position [302, 0]
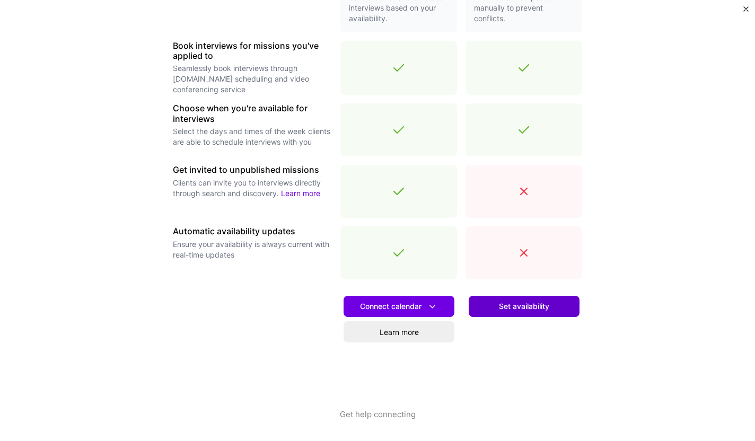
click at [527, 309] on span "Set availability" at bounding box center [524, 306] width 50 height 11
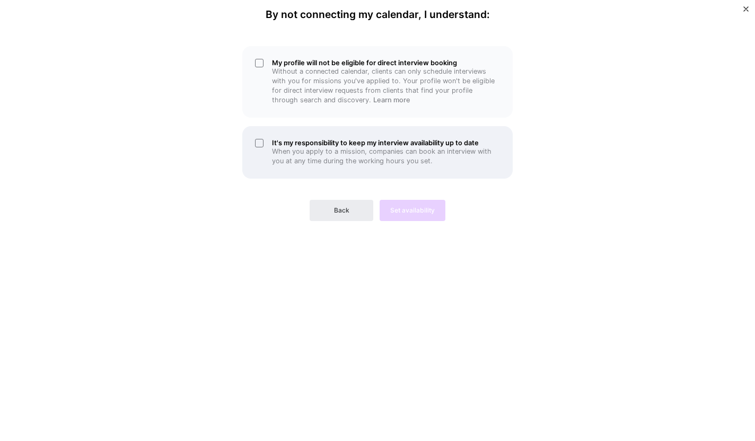
click at [271, 145] on div "It's my responsibility to keep my interview availability up to date When you ap…" at bounding box center [377, 152] width 270 height 52
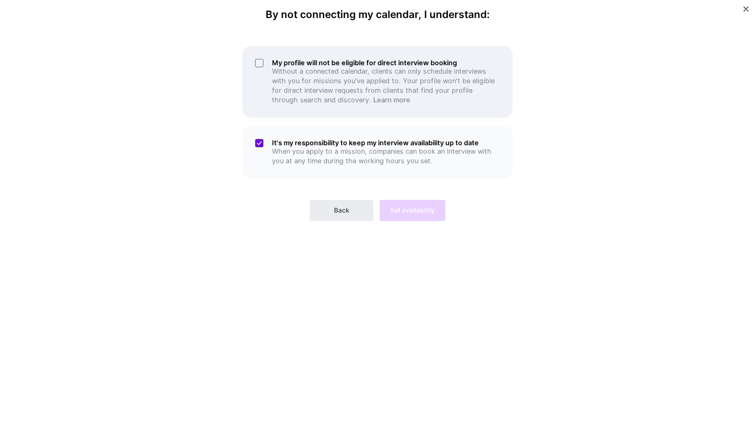
click at [264, 68] on div "My profile will not be eligible for direct interview booking Without a connecte…" at bounding box center [377, 82] width 270 height 72
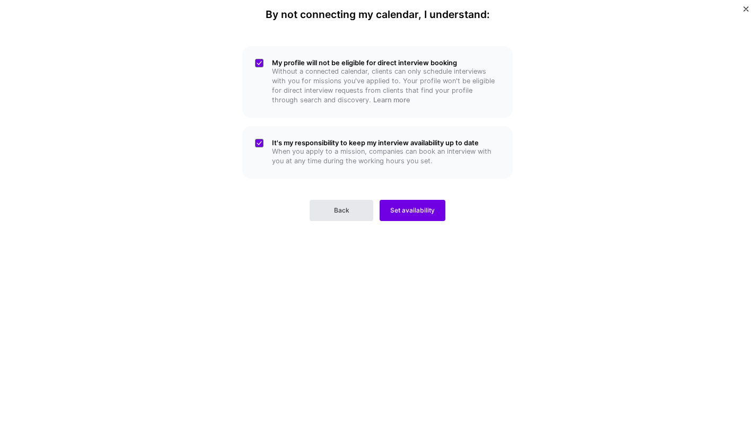
click at [355, 211] on button "Back" at bounding box center [341, 210] width 64 height 21
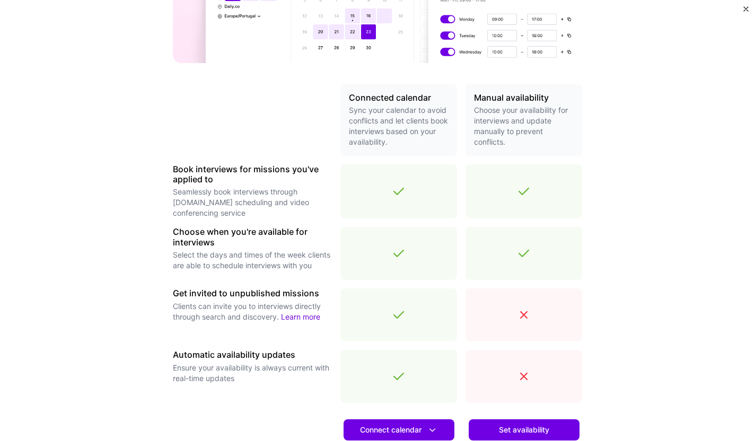
scroll to position [302, 0]
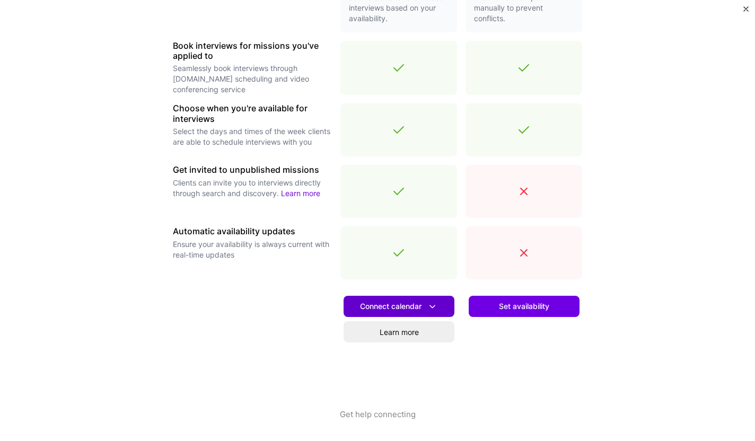
click at [431, 302] on icon at bounding box center [432, 306] width 11 height 11
click at [431, 303] on icon at bounding box center [432, 306] width 11 height 11
click at [548, 368] on div "Set availability" at bounding box center [523, 348] width 117 height 121
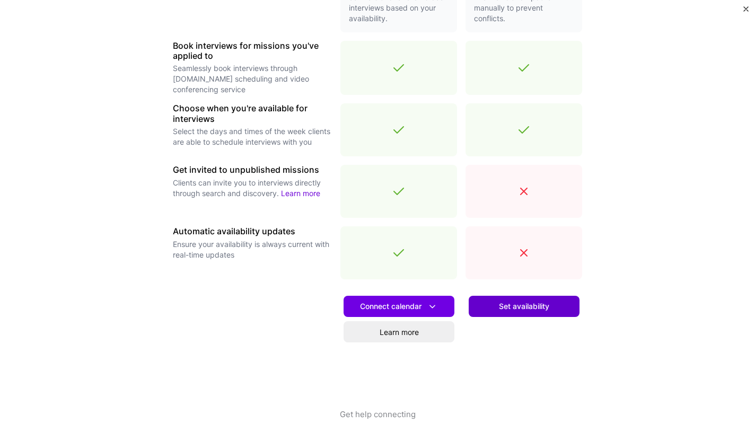
click at [536, 308] on span "Set availability" at bounding box center [524, 306] width 50 height 11
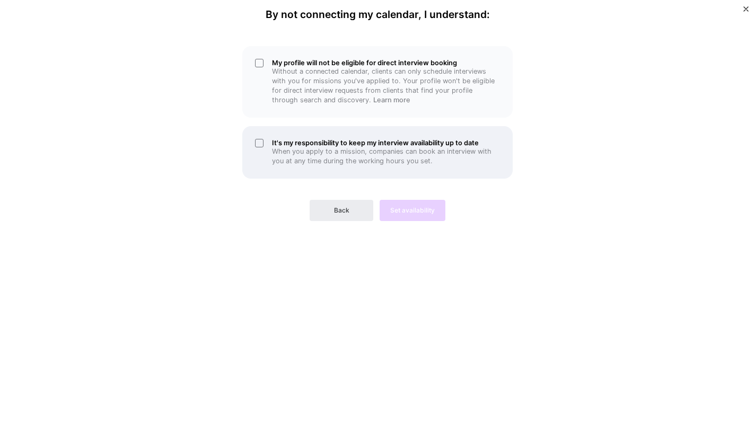
click at [379, 173] on div "It's my responsibility to keep my interview availability up to date When you ap…" at bounding box center [377, 152] width 270 height 52
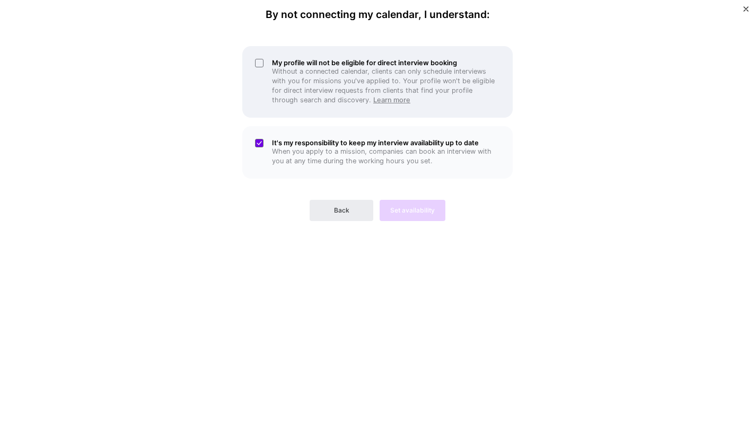
click at [373, 96] on link "Learn more" at bounding box center [391, 100] width 37 height 8
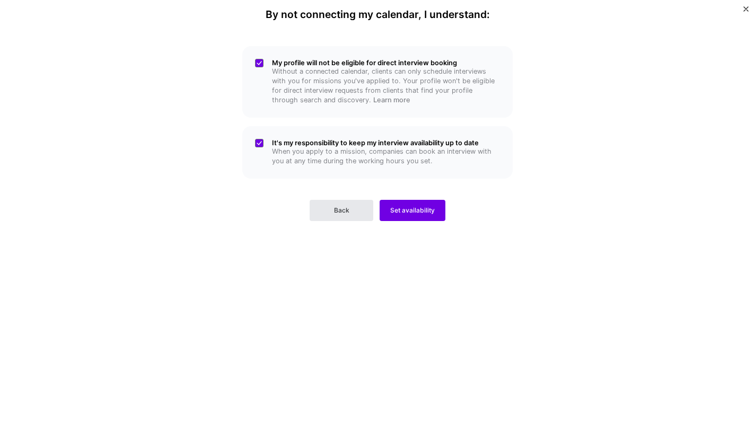
click at [361, 214] on button "Back" at bounding box center [341, 210] width 64 height 21
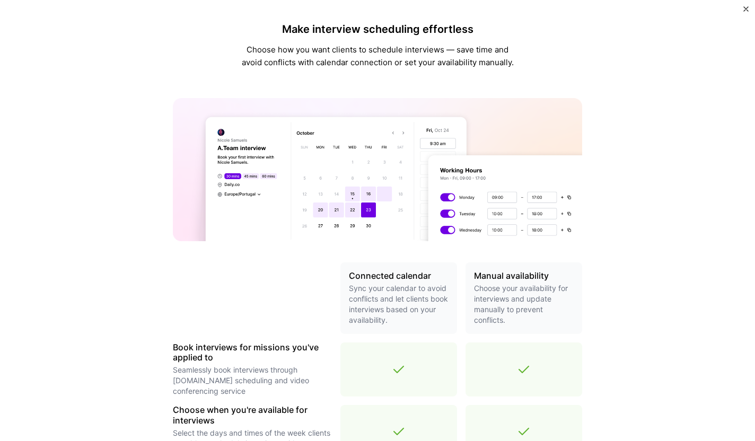
scroll to position [272, 0]
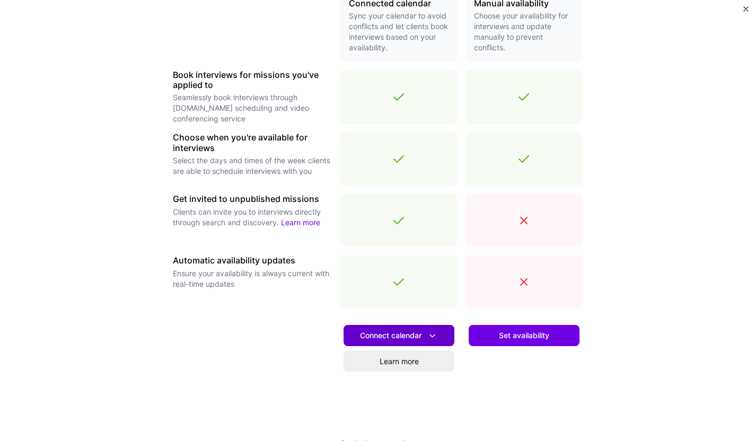
click at [417, 338] on span "Connect calendar" at bounding box center [399, 335] width 78 height 11
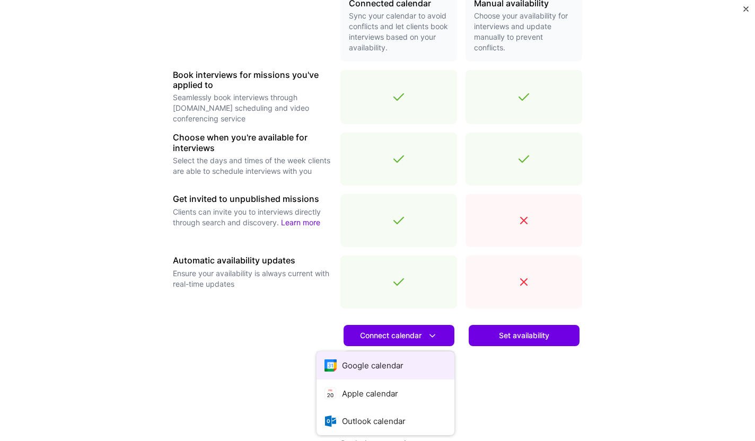
click at [406, 363] on button "Google calendar" at bounding box center [385, 365] width 138 height 28
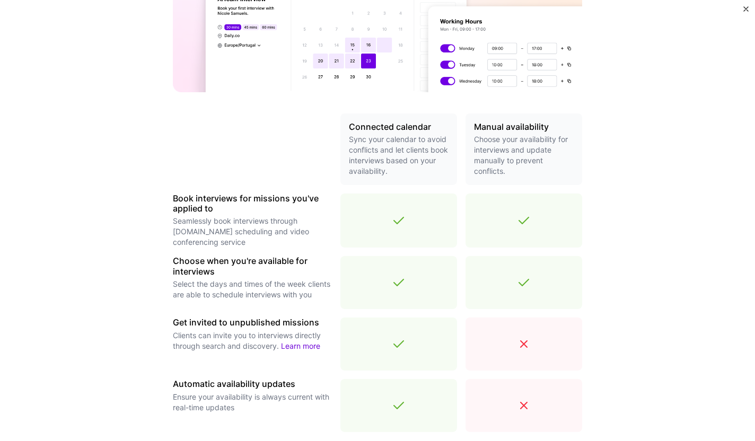
scroll to position [302, 0]
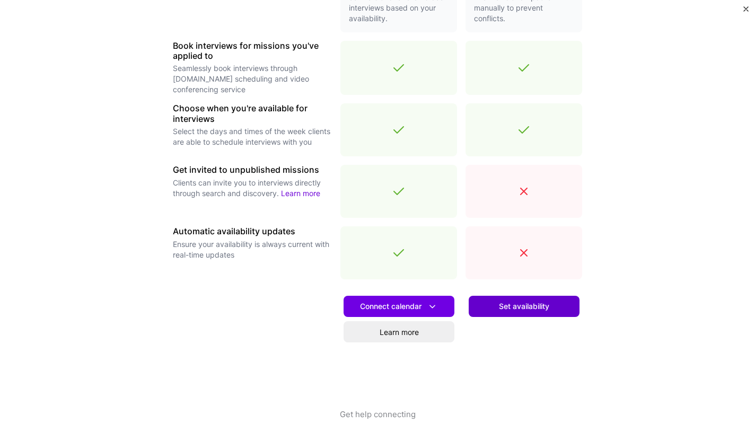
click at [518, 304] on span "Set availability" at bounding box center [524, 306] width 50 height 11
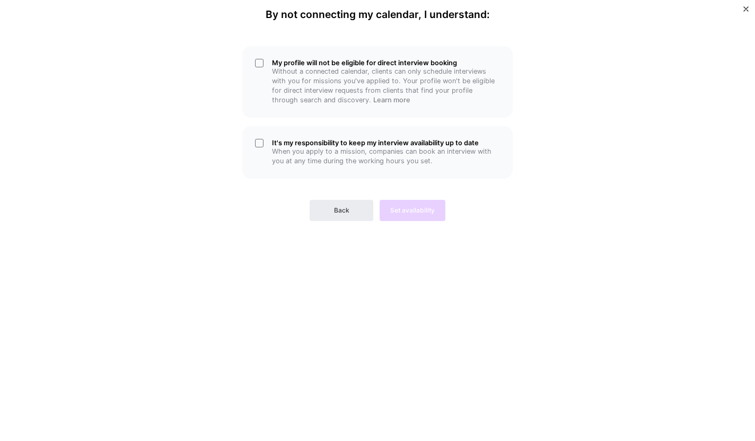
scroll to position [0, 0]
click at [285, 148] on p "When you apply to a mission, companies can book an interview with you at any ti…" at bounding box center [386, 156] width 228 height 19
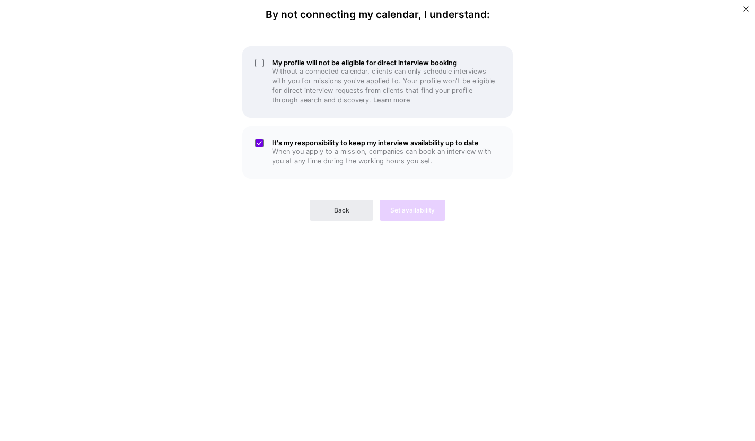
click at [311, 92] on p "Without a connected calendar, clients can only schedule interviews with you for…" at bounding box center [386, 86] width 228 height 38
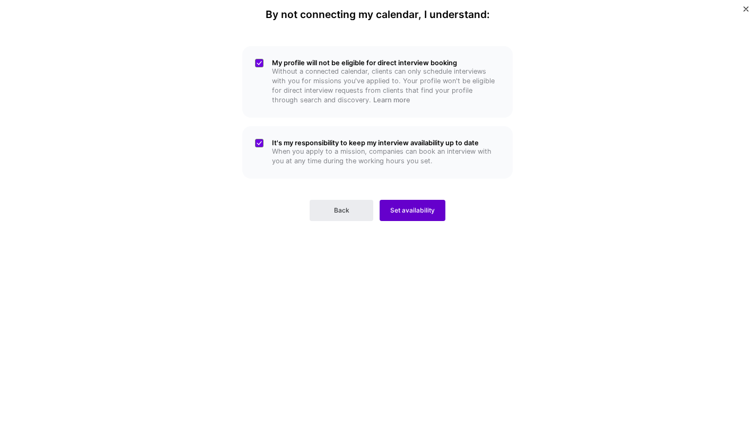
click at [414, 215] on span "Set availability" at bounding box center [412, 211] width 45 height 10
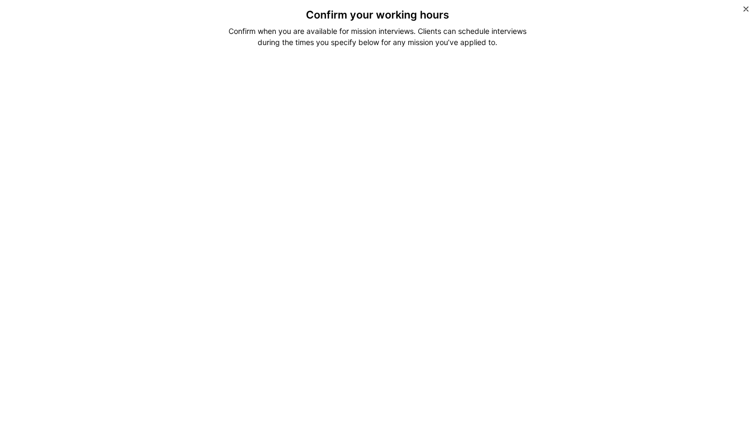
scroll to position [161, 0]
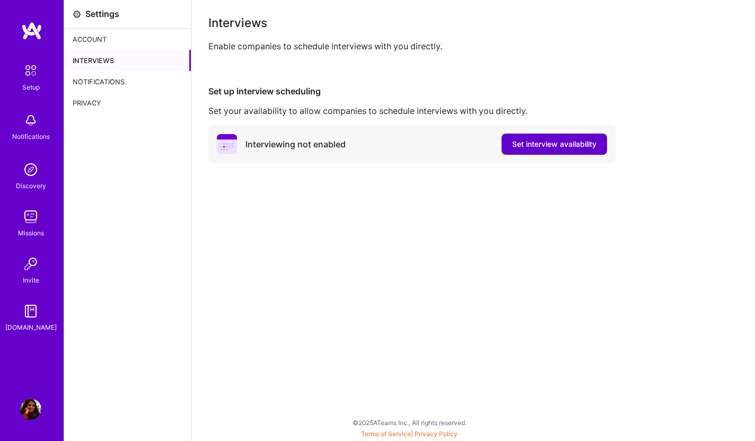
click at [546, 144] on span "Set interview availability" at bounding box center [554, 144] width 84 height 11
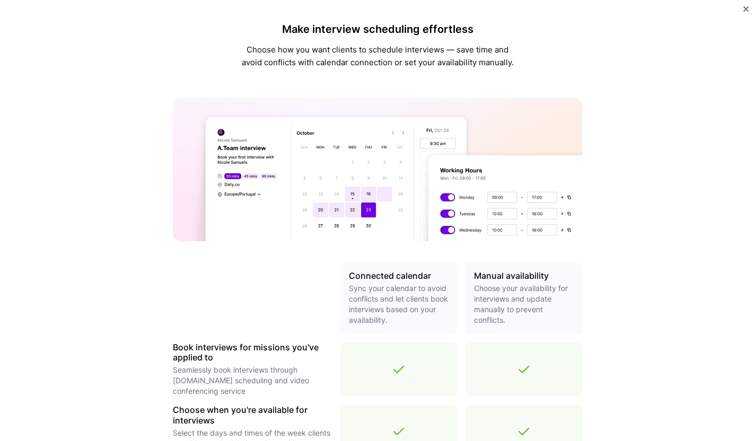
scroll to position [302, 0]
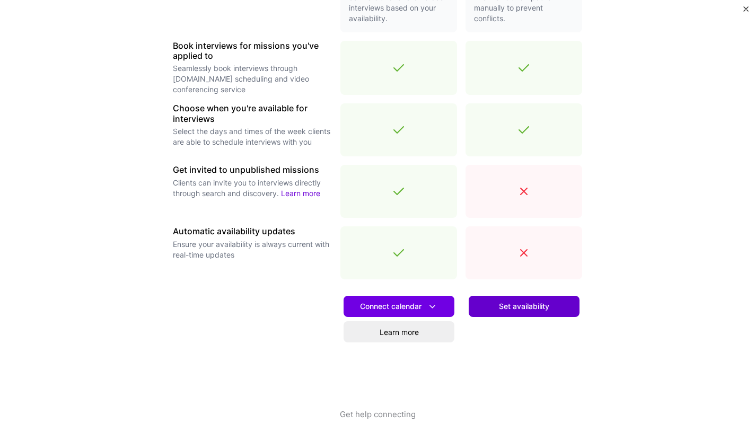
click at [519, 312] on button "Set availability" at bounding box center [523, 306] width 111 height 21
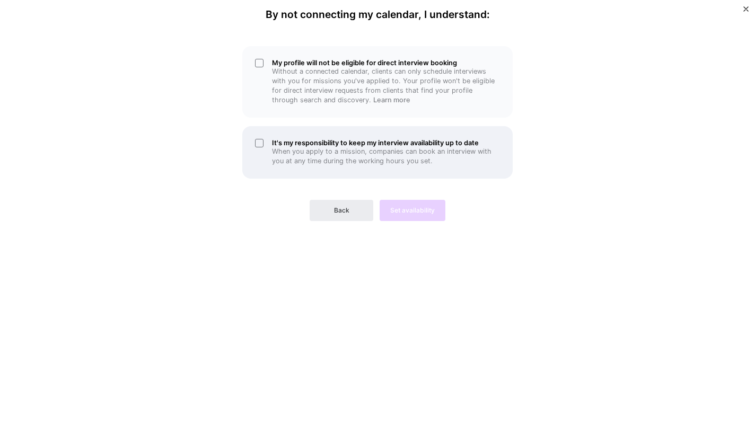
click at [355, 144] on h5 "It's my responsibility to keep my interview availability up to date" at bounding box center [386, 143] width 228 height 8
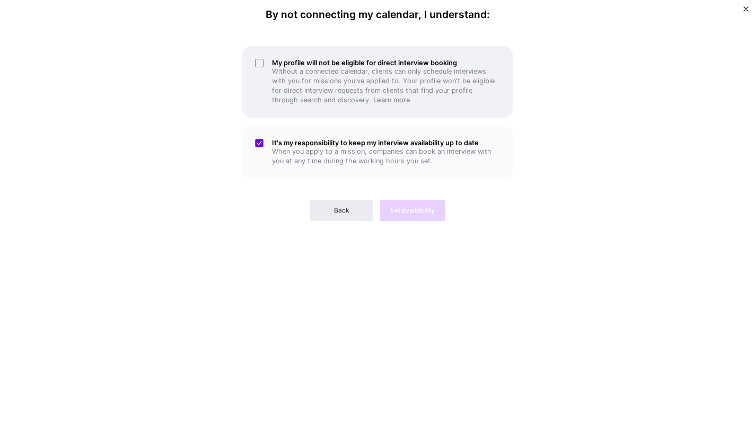
click at [370, 81] on p "Without a connected calendar, clients can only schedule interviews with you for…" at bounding box center [386, 86] width 228 height 38
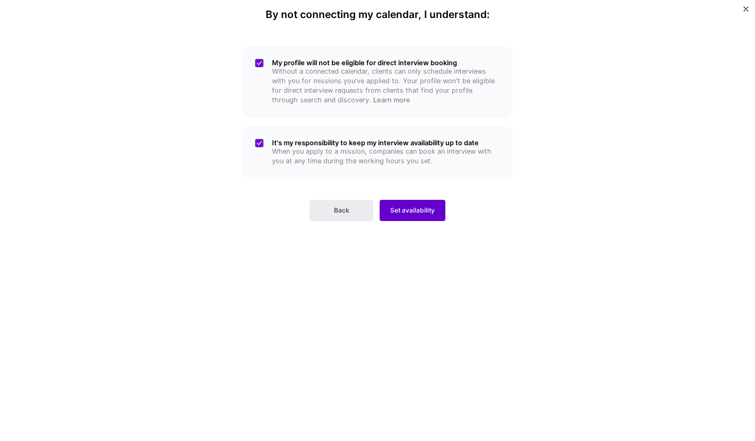
click at [415, 213] on span "Set availability" at bounding box center [412, 211] width 45 height 10
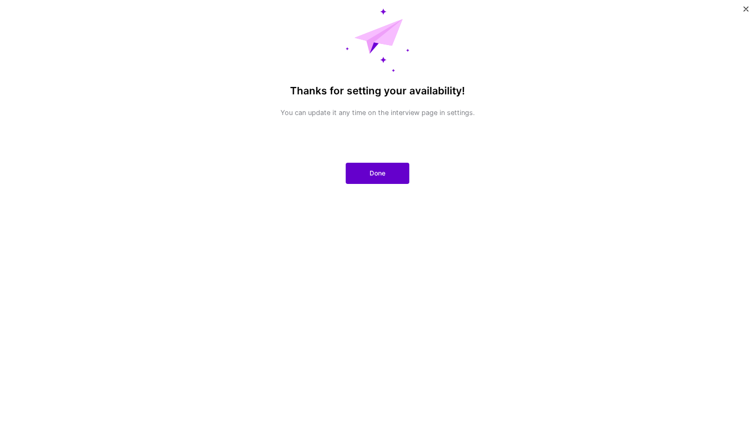
click at [385, 181] on button "Done" at bounding box center [378, 173] width 64 height 21
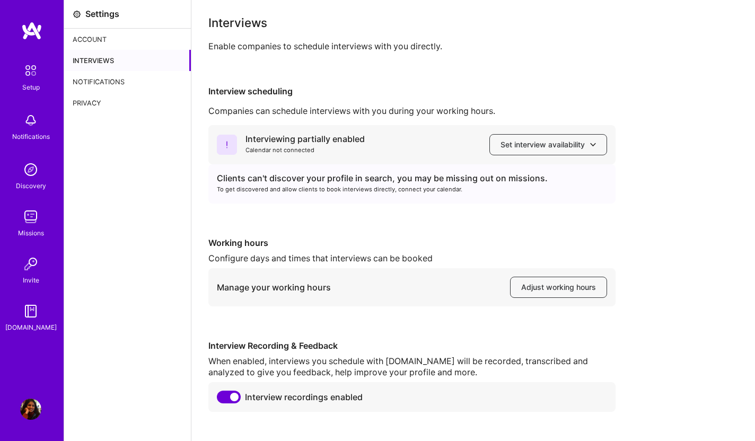
click at [126, 60] on div "Interviews" at bounding box center [127, 60] width 127 height 21
click at [567, 288] on span "Adjust working hours" at bounding box center [558, 287] width 75 height 11
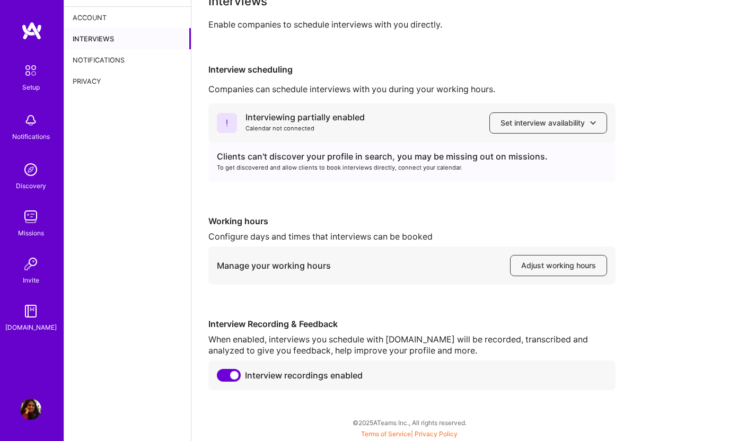
click at [24, 218] on img at bounding box center [30, 216] width 21 height 21
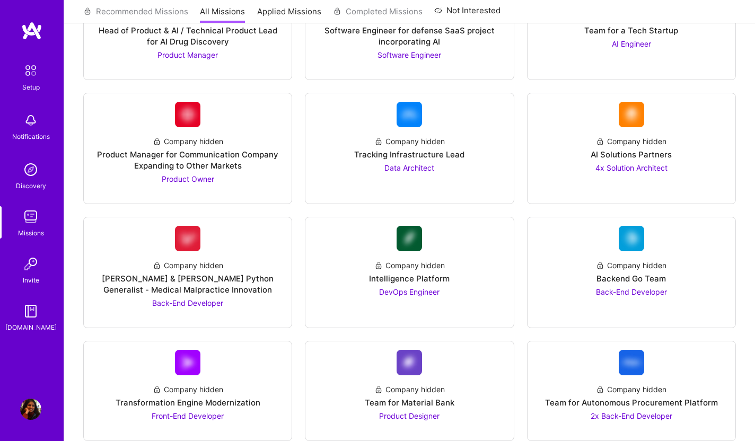
scroll to position [1430, 0]
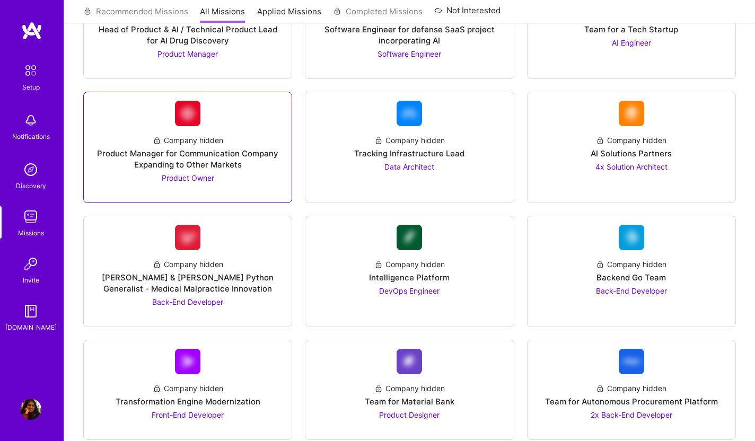
click at [252, 156] on div "Product Manager for Communication Company Expanding to Other Markets" at bounding box center [187, 159] width 191 height 22
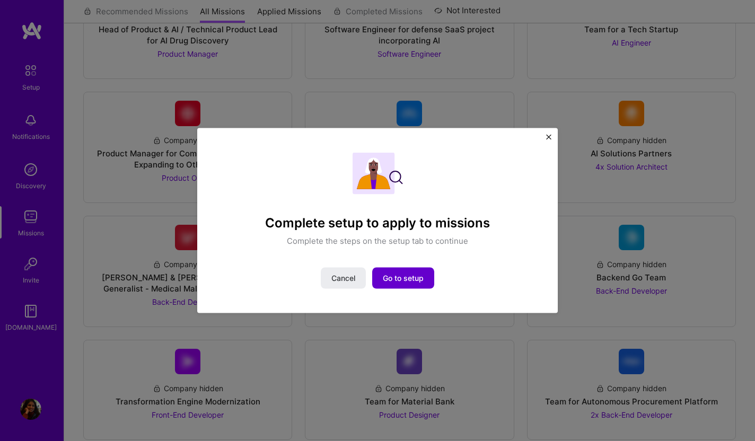
click at [406, 282] on span "Go to setup" at bounding box center [403, 277] width 41 height 11
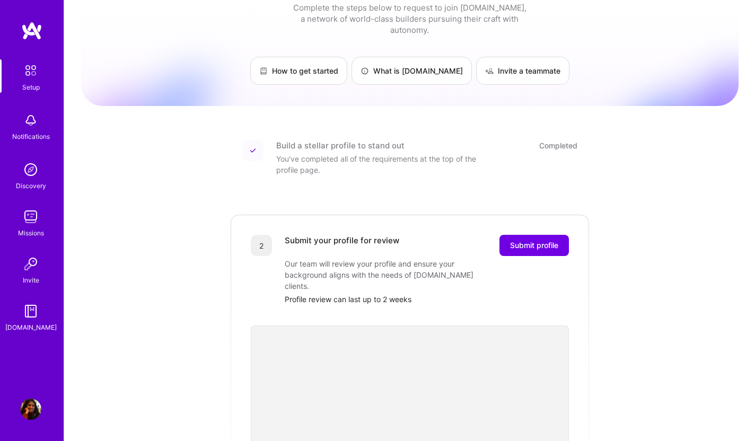
scroll to position [98, 0]
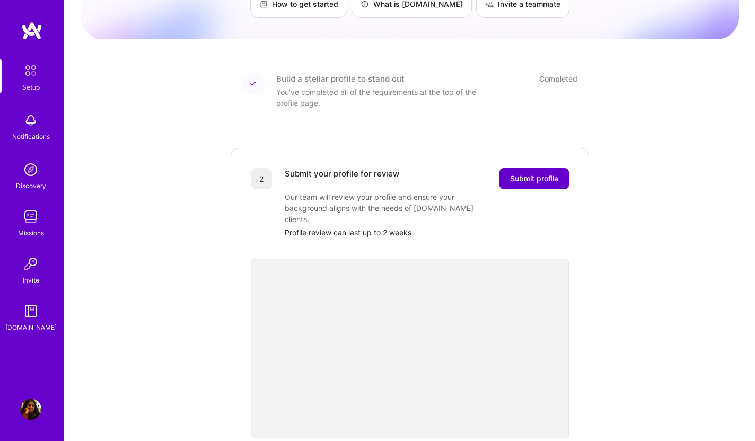
click at [531, 173] on span "Submit profile" at bounding box center [534, 178] width 48 height 11
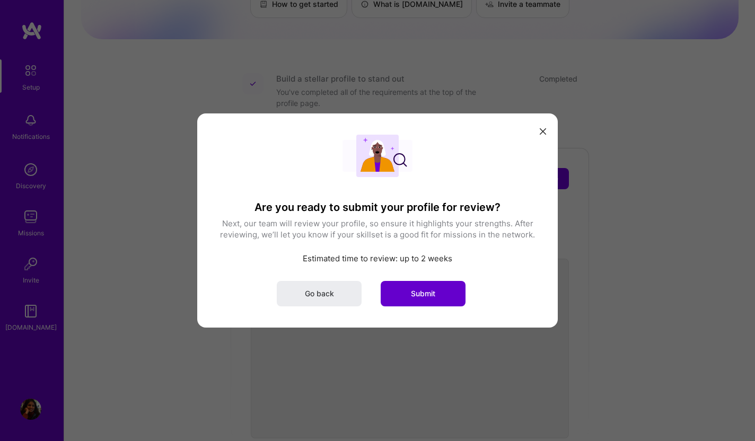
click at [426, 299] on button "Submit" at bounding box center [422, 293] width 85 height 25
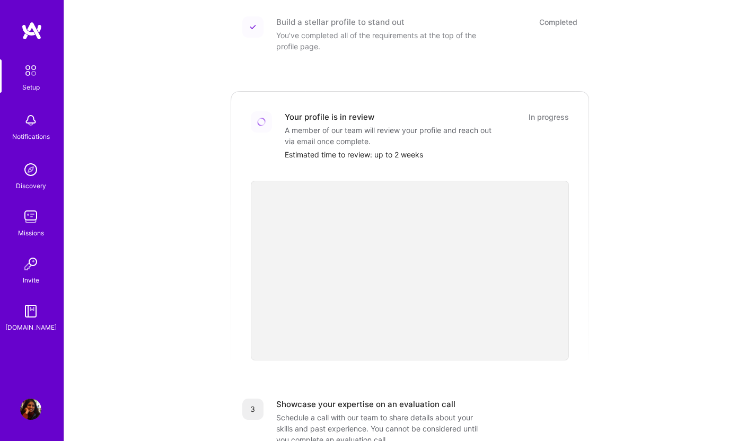
scroll to position [218, 0]
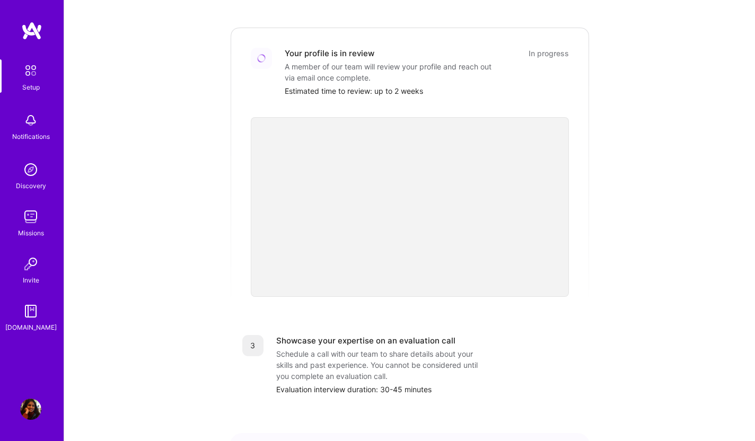
click at [29, 187] on div "Discovery" at bounding box center [31, 185] width 30 height 11
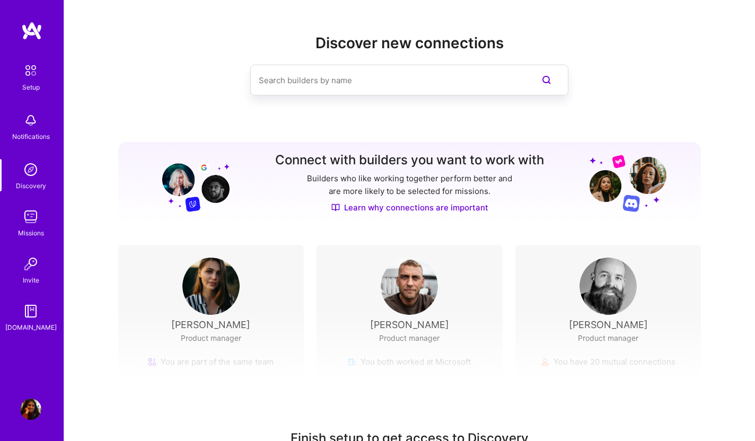
scroll to position [66, 0]
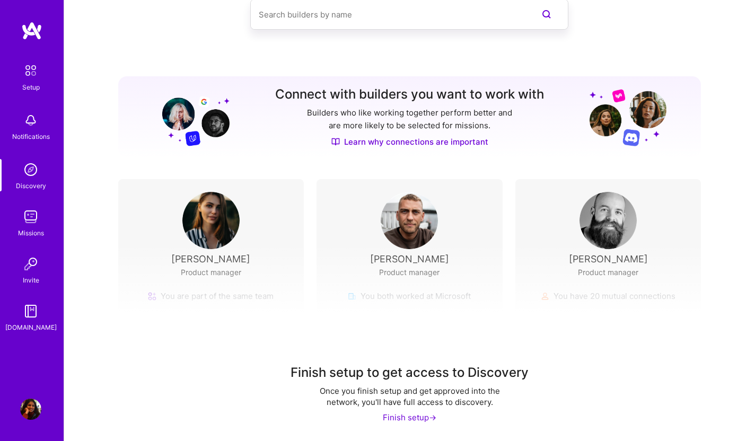
click at [403, 419] on div "Finish setup ->" at bounding box center [410, 417] width 54 height 11
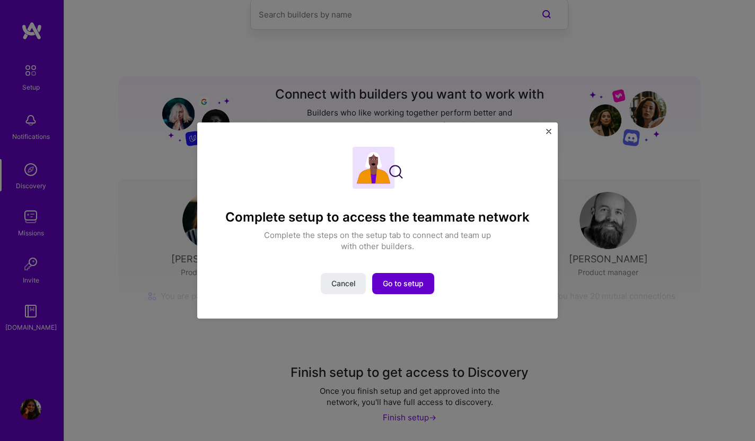
click at [417, 280] on span "Go to setup" at bounding box center [403, 283] width 41 height 11
